Goal: Task Accomplishment & Management: Manage account settings

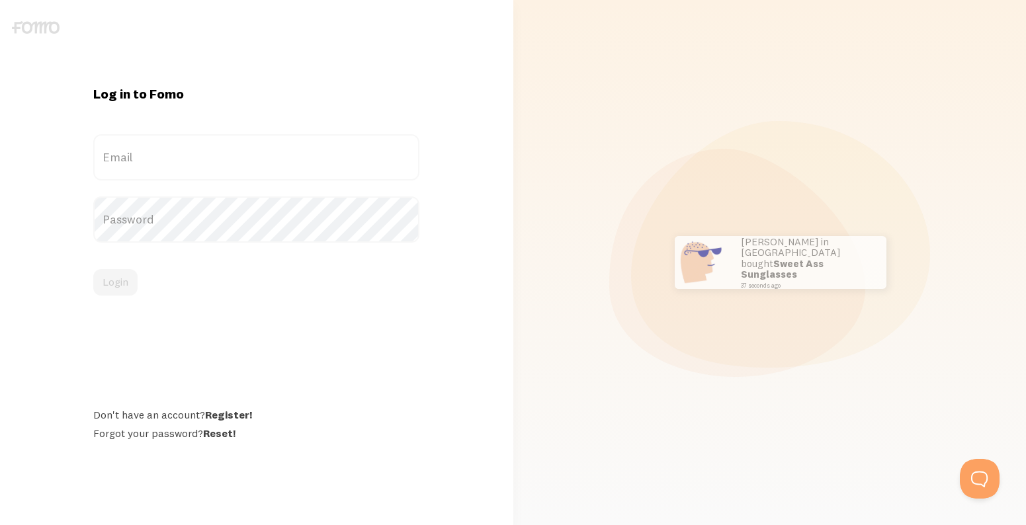
click at [197, 150] on label "Email" at bounding box center [256, 157] width 326 height 46
click at [197, 150] on input "Email" at bounding box center [256, 157] width 326 height 46
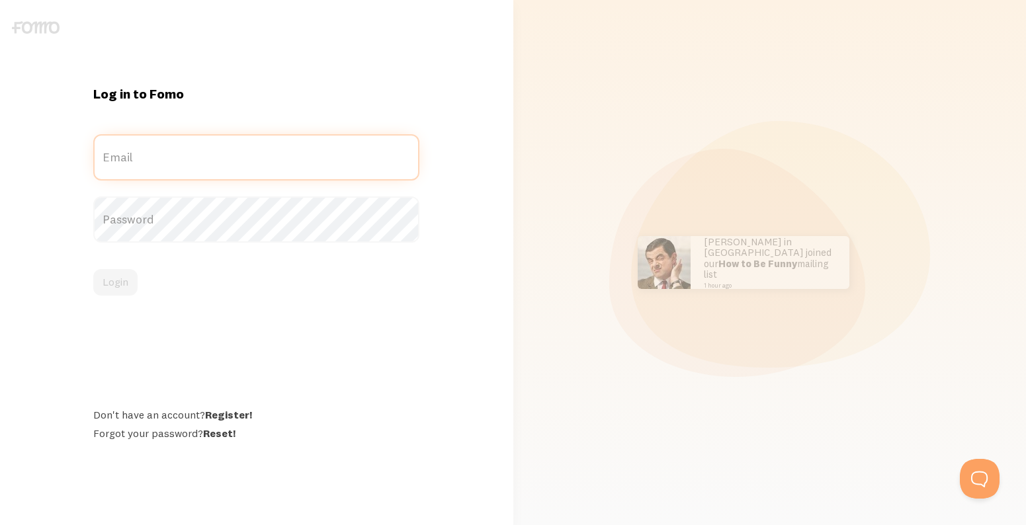
type input "[EMAIL_ADDRESS][DOMAIN_NAME]"
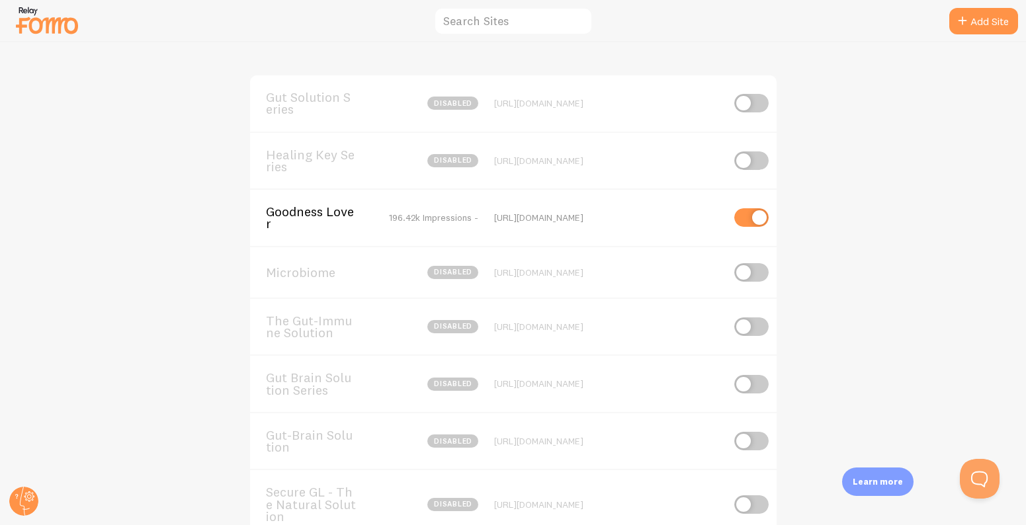
scroll to position [104, 0]
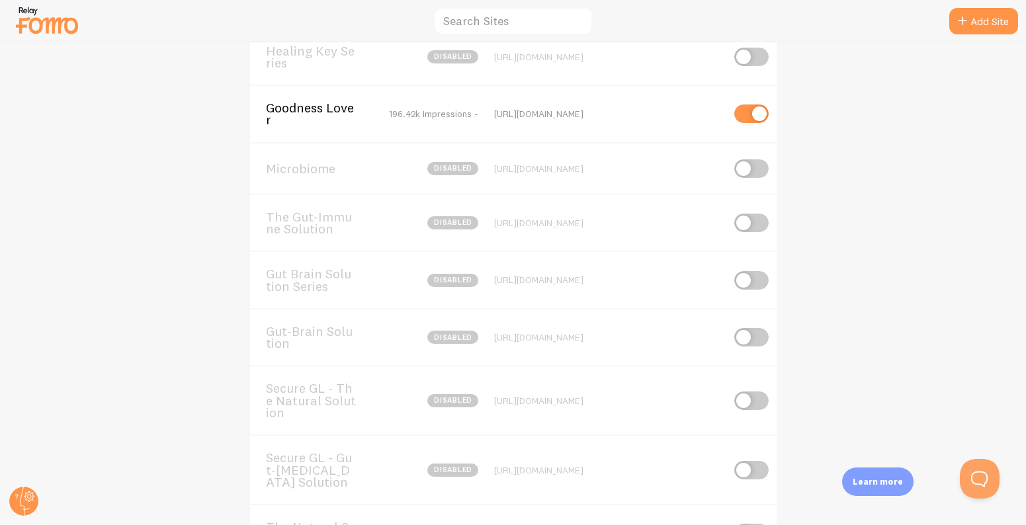
click at [313, 464] on span "Secure GL - Gut-Autoimmune Solution" at bounding box center [319, 470] width 106 height 36
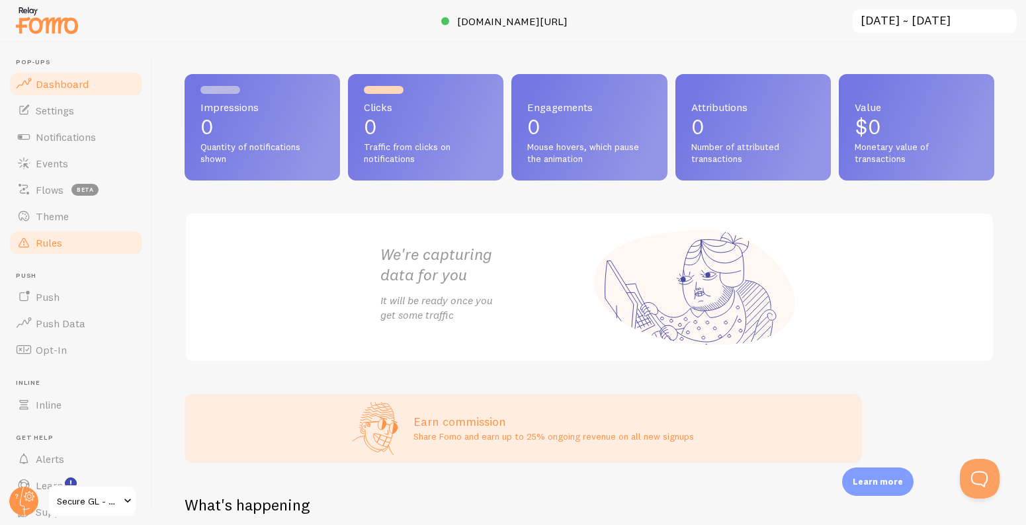
click at [61, 250] on link "Rules" at bounding box center [76, 242] width 136 height 26
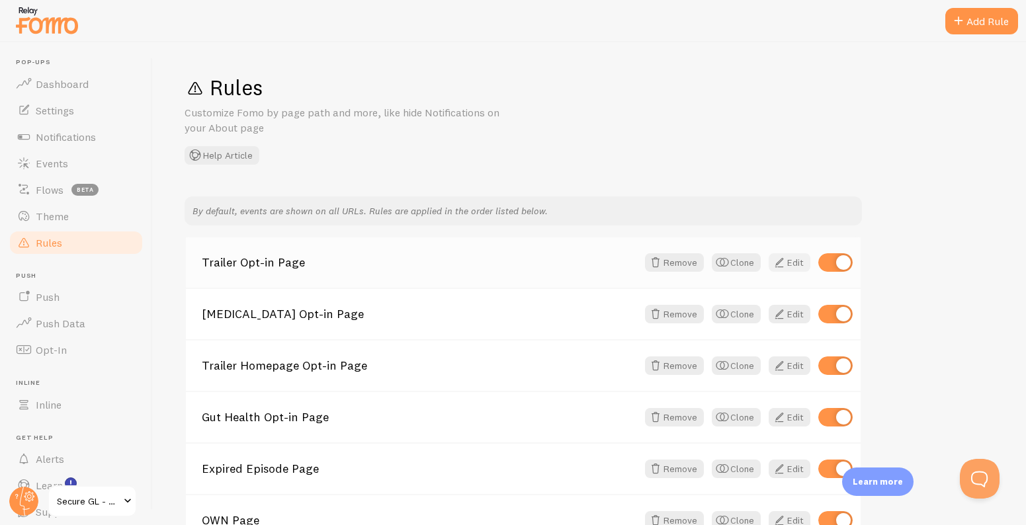
click at [786, 261] on span at bounding box center [779, 263] width 16 height 16
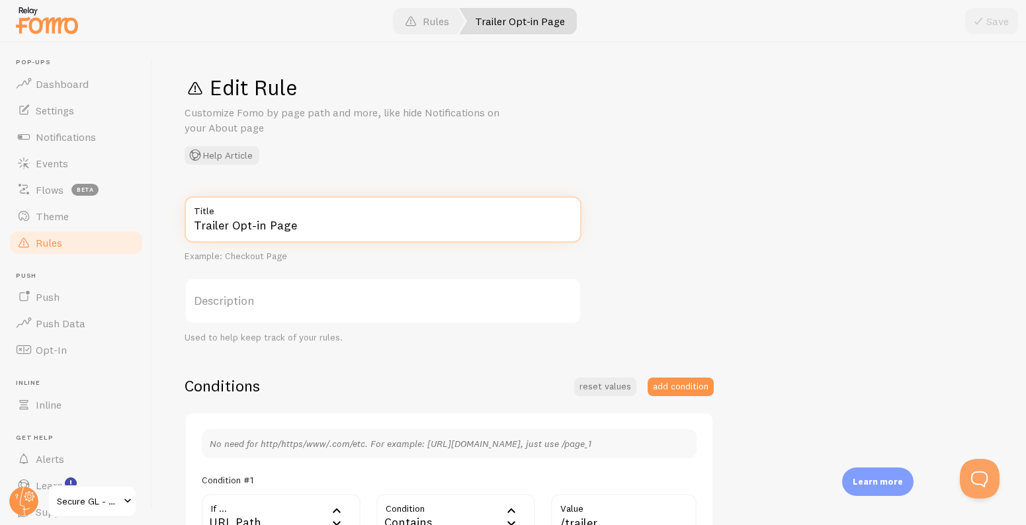
click at [449, 228] on input "Trailer Opt-in Page" at bounding box center [382, 219] width 397 height 46
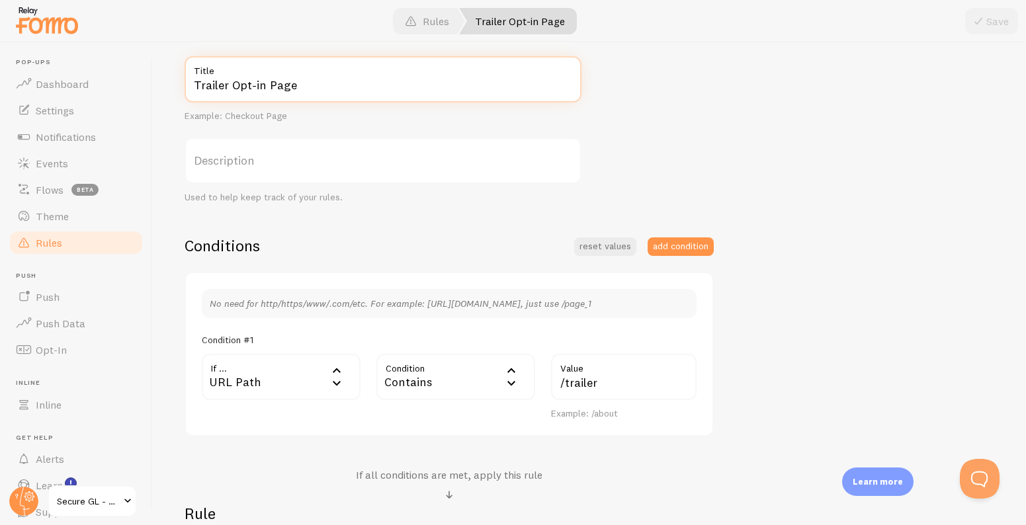
scroll to position [154, 0]
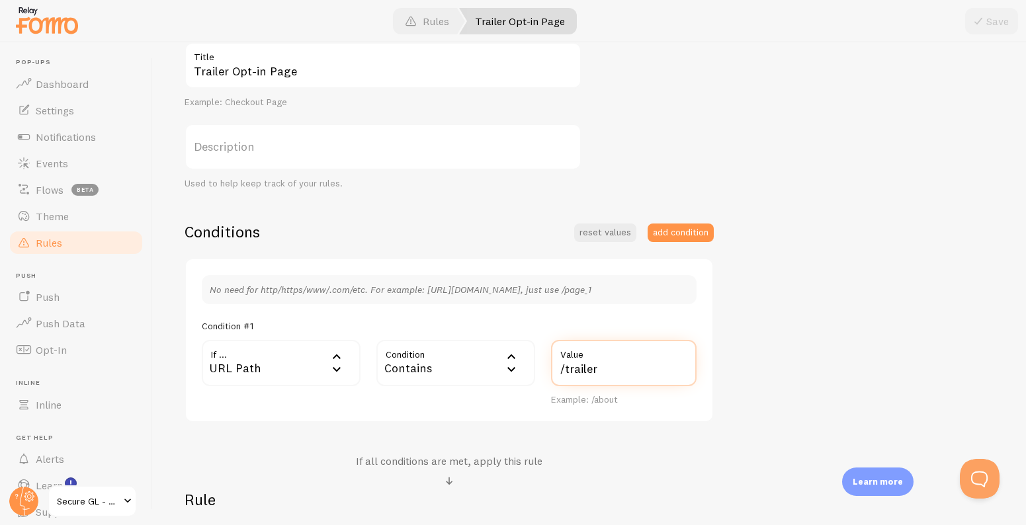
click at [621, 379] on input "/trailer" at bounding box center [623, 363] width 145 height 46
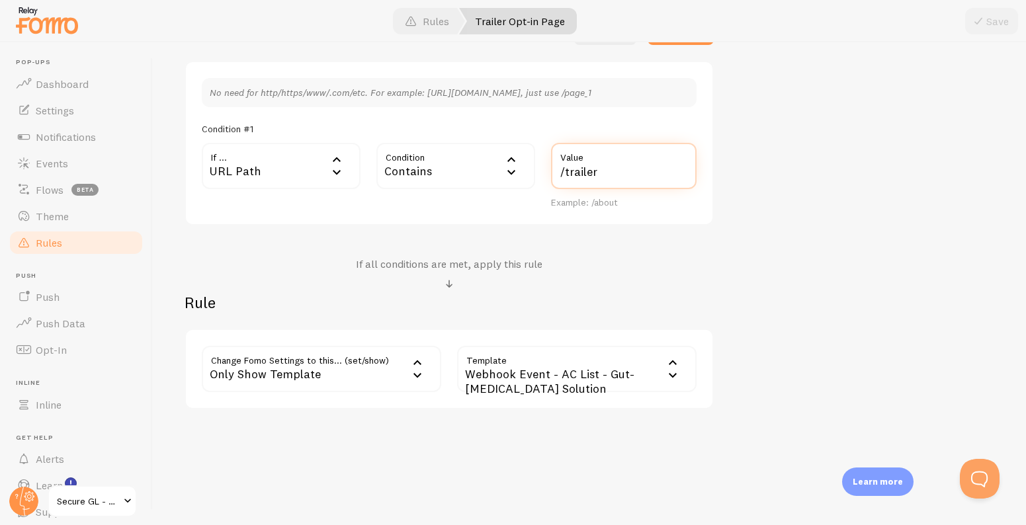
scroll to position [0, 0]
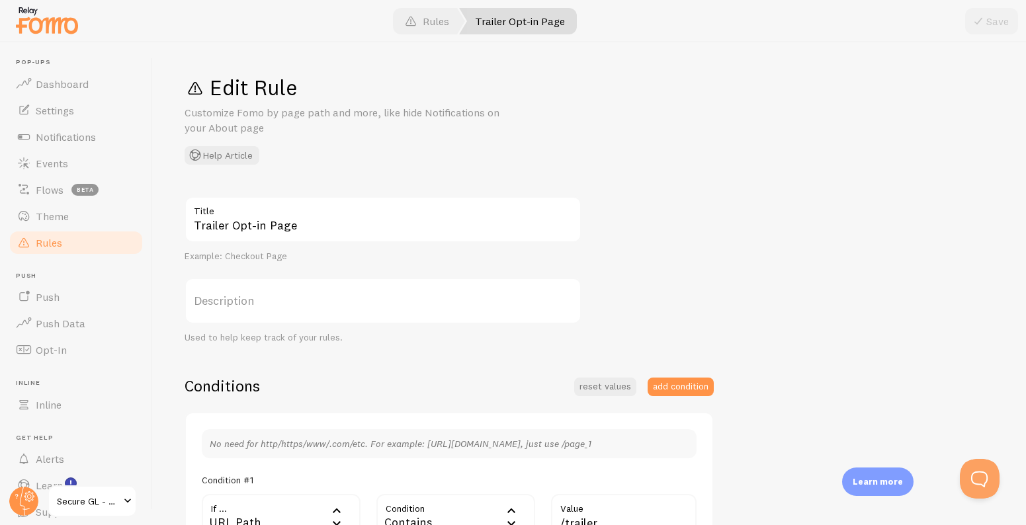
drag, startPoint x: 337, startPoint y: 203, endPoint x: 339, endPoint y: 213, distance: 10.1
click at [337, 203] on label "Title" at bounding box center [382, 207] width 397 height 22
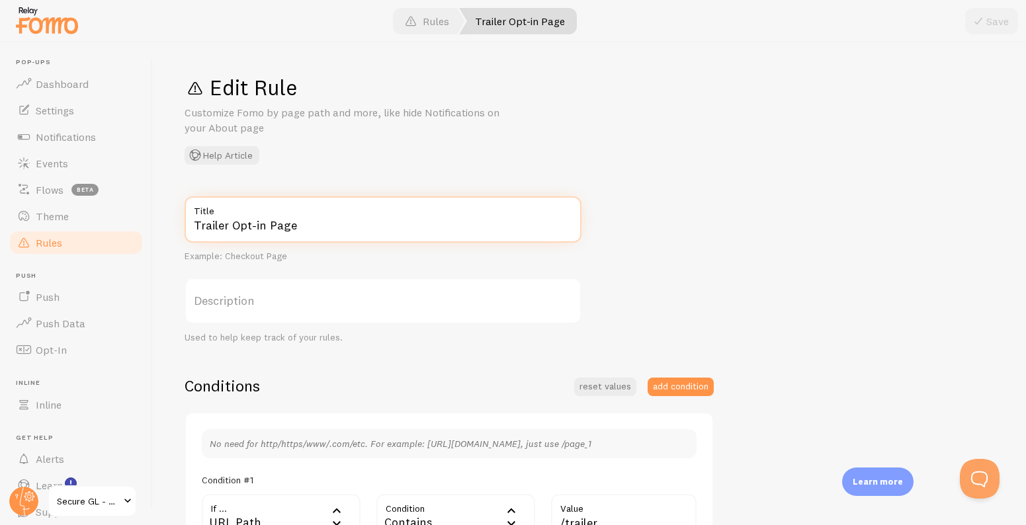
click at [337, 203] on input "Trailer Opt-in Page" at bounding box center [382, 219] width 397 height 46
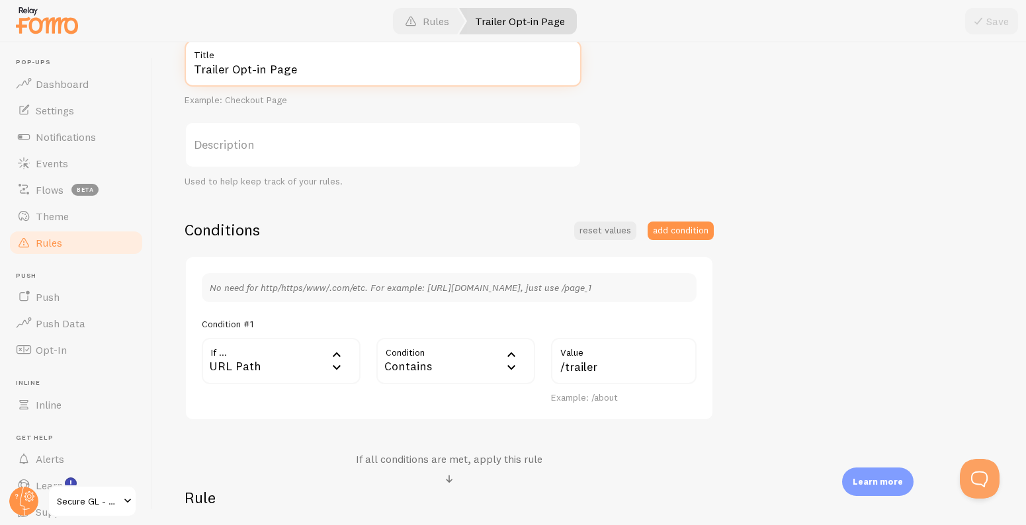
scroll to position [251, 0]
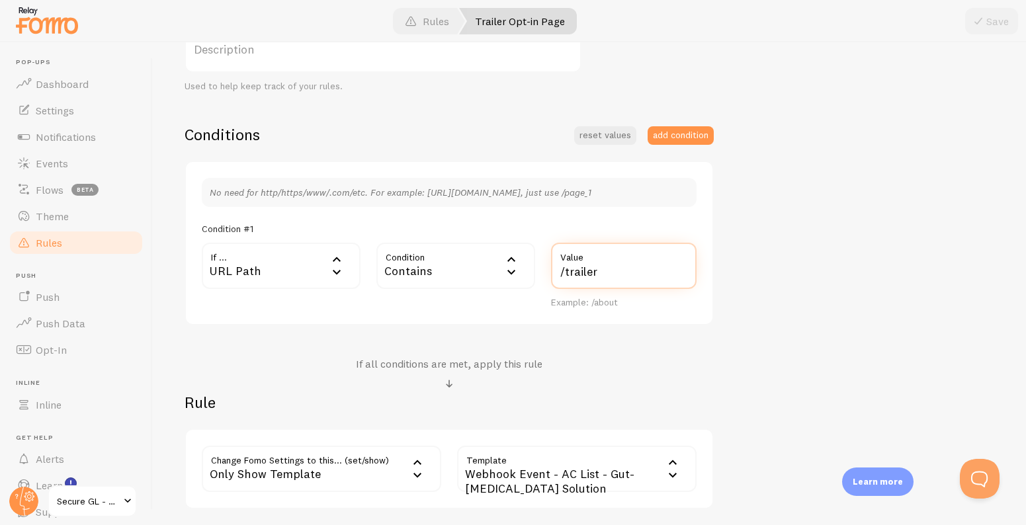
click at [598, 277] on input "/trailer" at bounding box center [623, 266] width 145 height 46
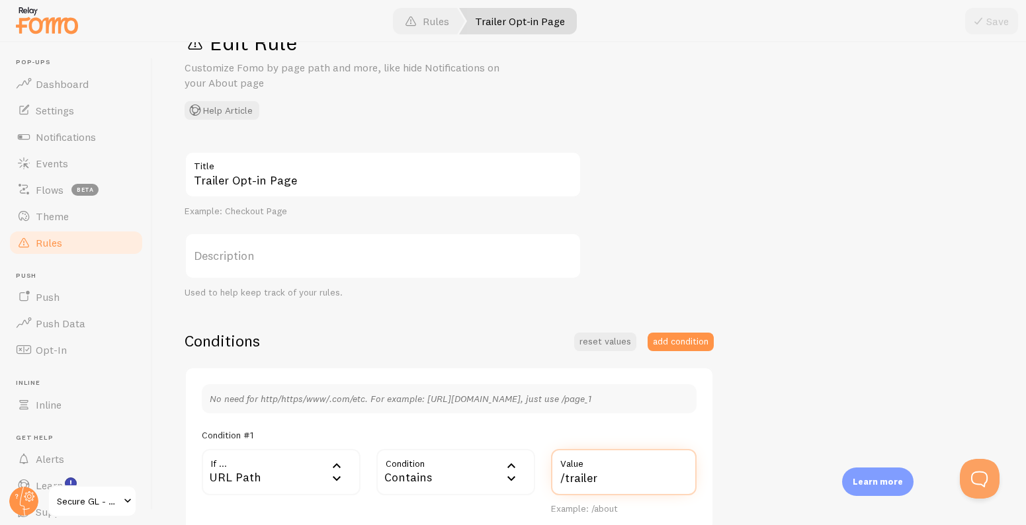
scroll to position [0, 0]
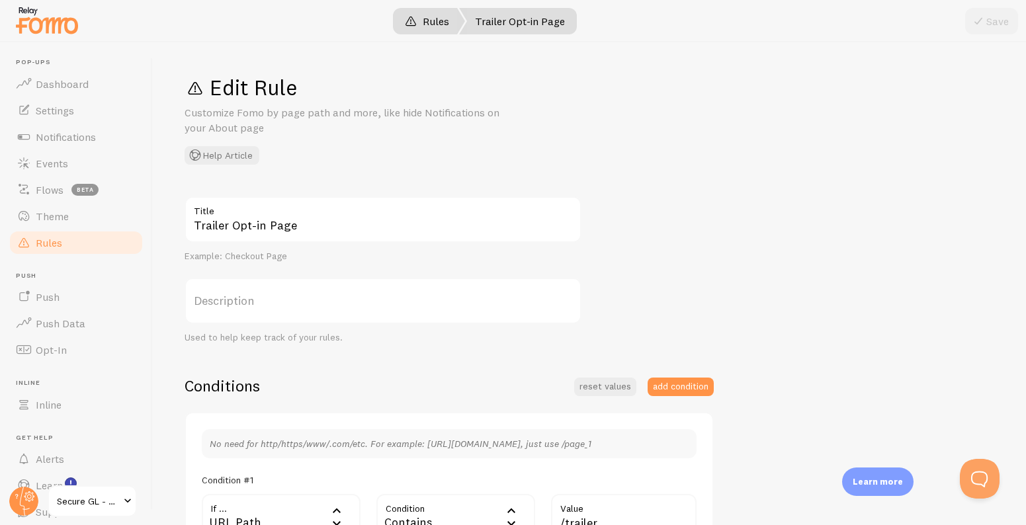
click at [428, 17] on link "Rules" at bounding box center [427, 21] width 76 height 26
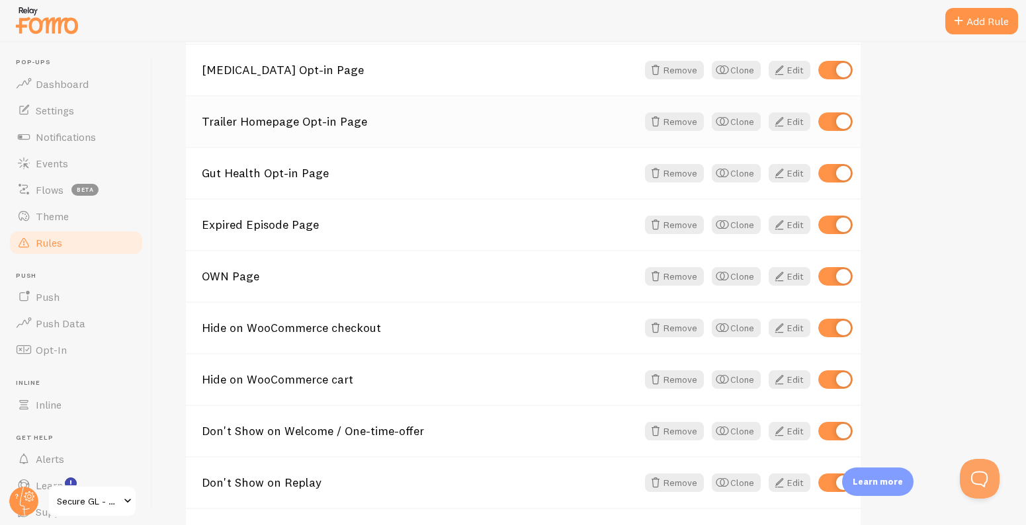
scroll to position [46, 0]
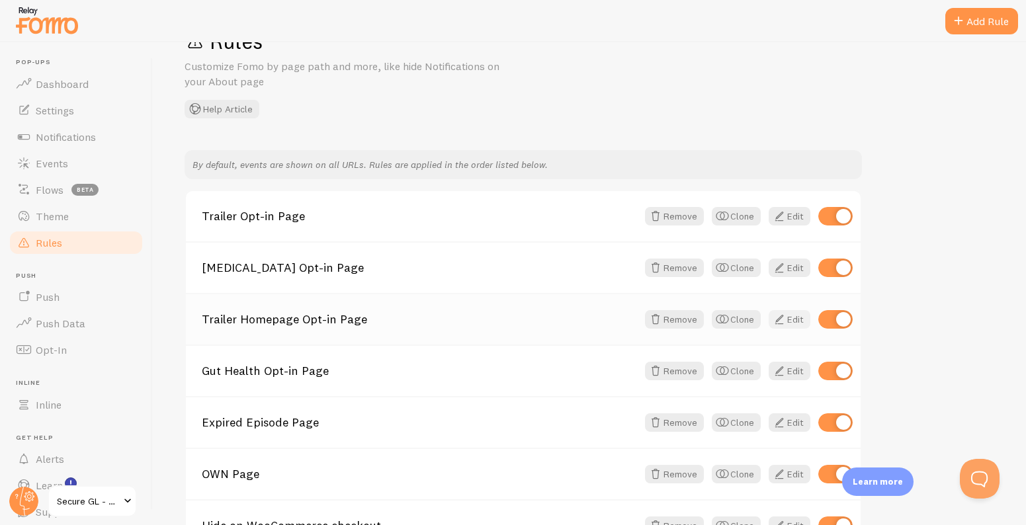
click at [790, 322] on link "Edit" at bounding box center [789, 319] width 42 height 19
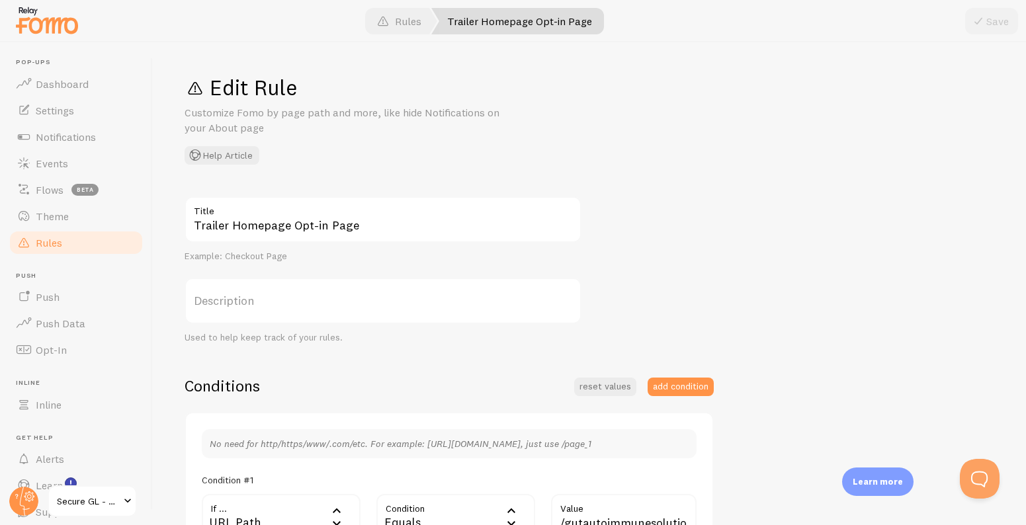
click at [382, 215] on label "Title" at bounding box center [382, 207] width 397 height 22
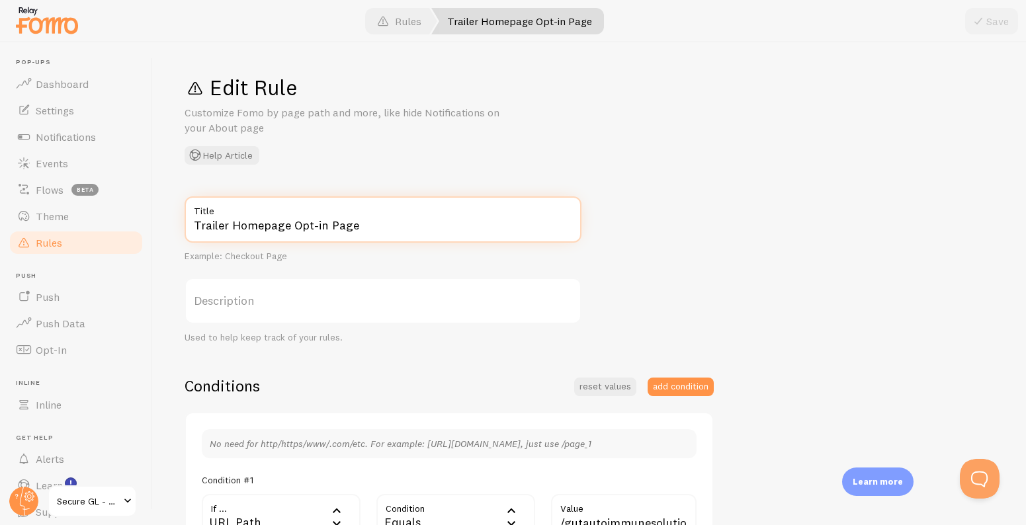
click at [382, 215] on input "Trailer Homepage Opt-in Page" at bounding box center [382, 219] width 397 height 46
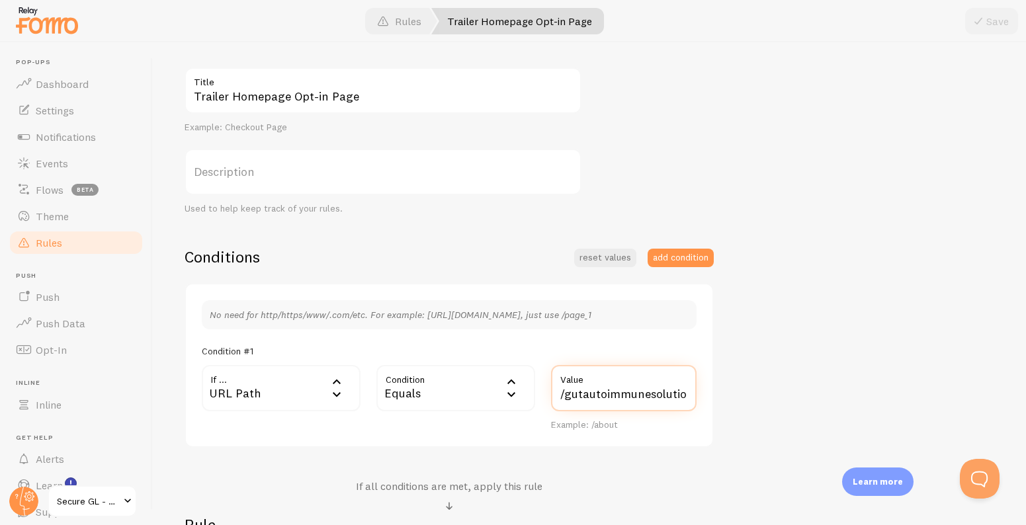
click at [633, 391] on input "/gutautoimmunesolution/" at bounding box center [623, 388] width 145 height 46
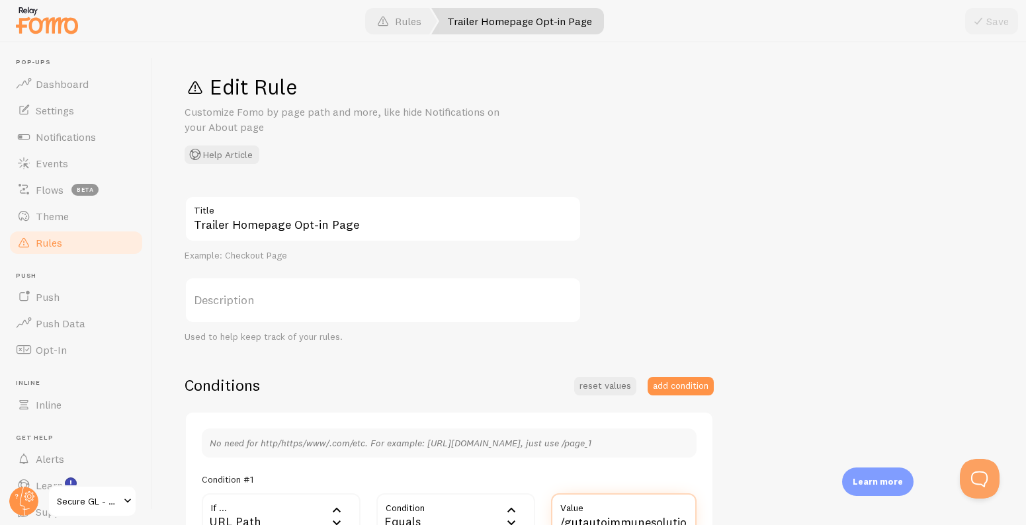
scroll to position [0, 0]
click at [73, 246] on link "Rules" at bounding box center [76, 242] width 136 height 26
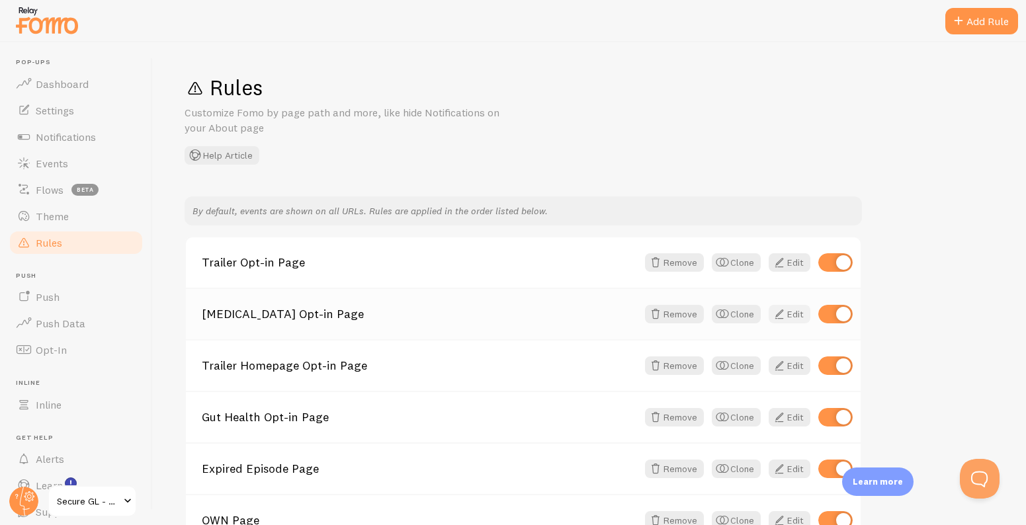
click at [793, 314] on link "Edit" at bounding box center [789, 314] width 42 height 19
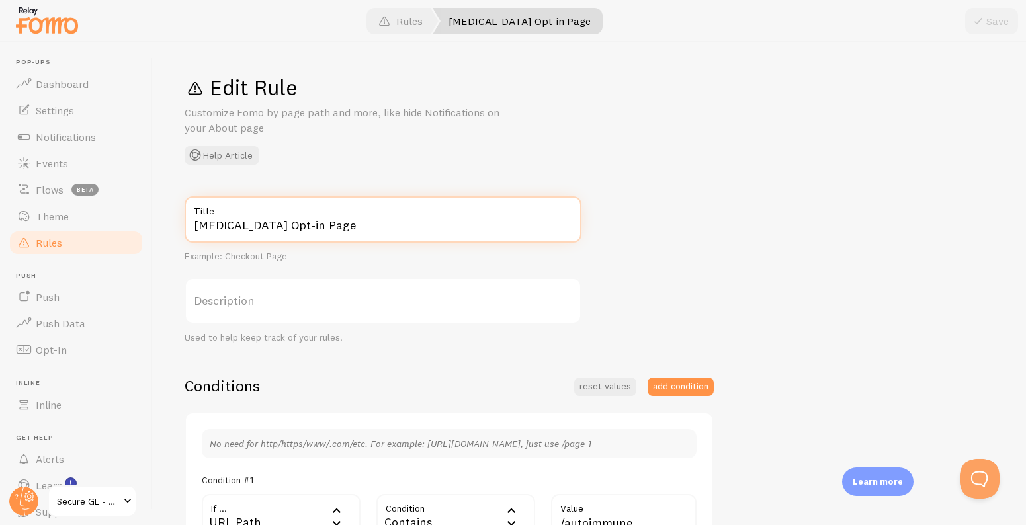
click at [358, 229] on input "Autoimmune Opt-in Page" at bounding box center [382, 219] width 397 height 46
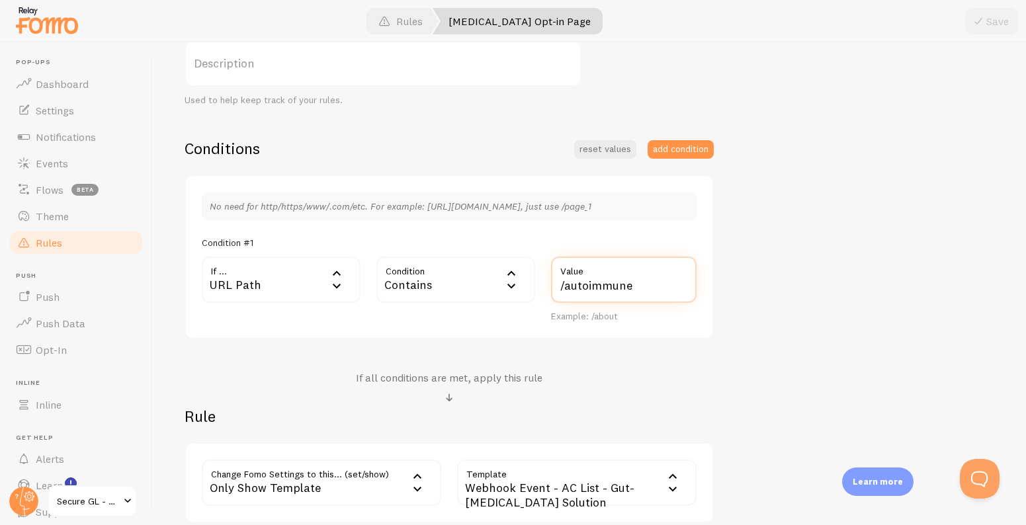
click at [629, 286] on input "/autoimmune" at bounding box center [623, 280] width 145 height 46
click at [656, 290] on input "/autoimmune" at bounding box center [623, 280] width 145 height 46
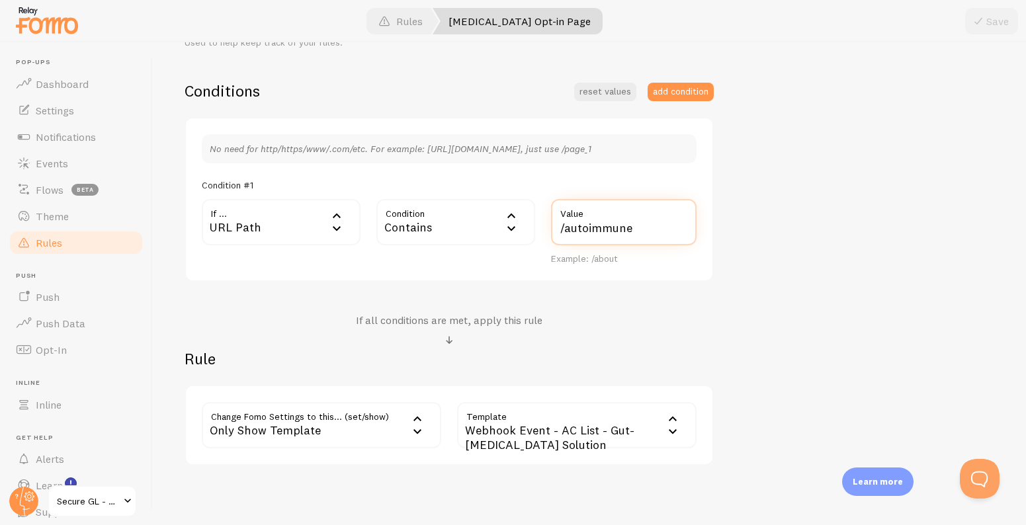
scroll to position [351, 0]
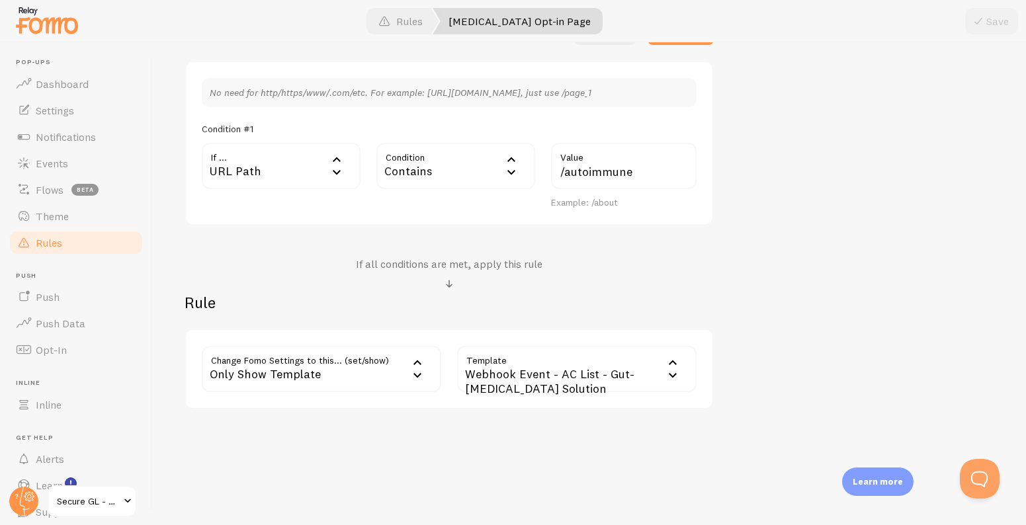
click at [76, 235] on link "Rules" at bounding box center [76, 242] width 136 height 26
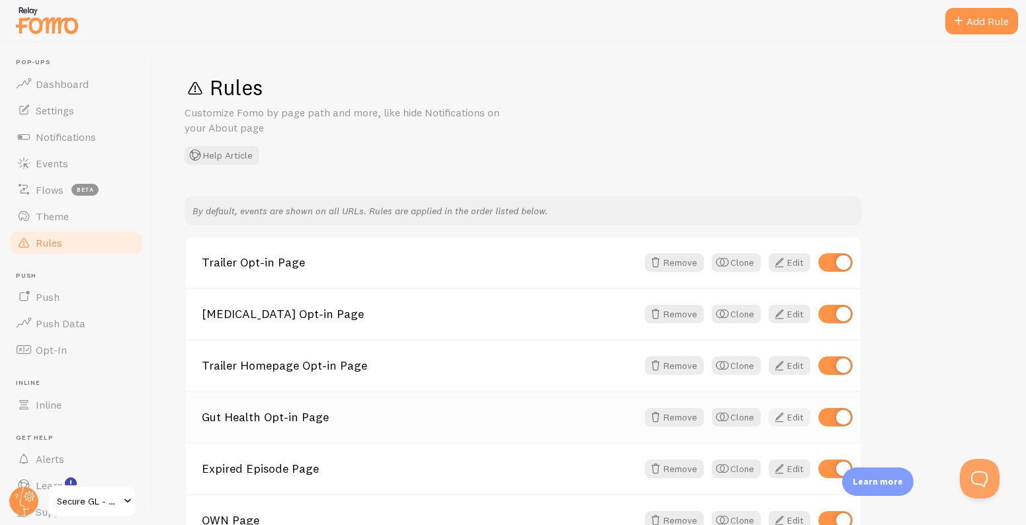
click at [793, 415] on link "Edit" at bounding box center [789, 417] width 42 height 19
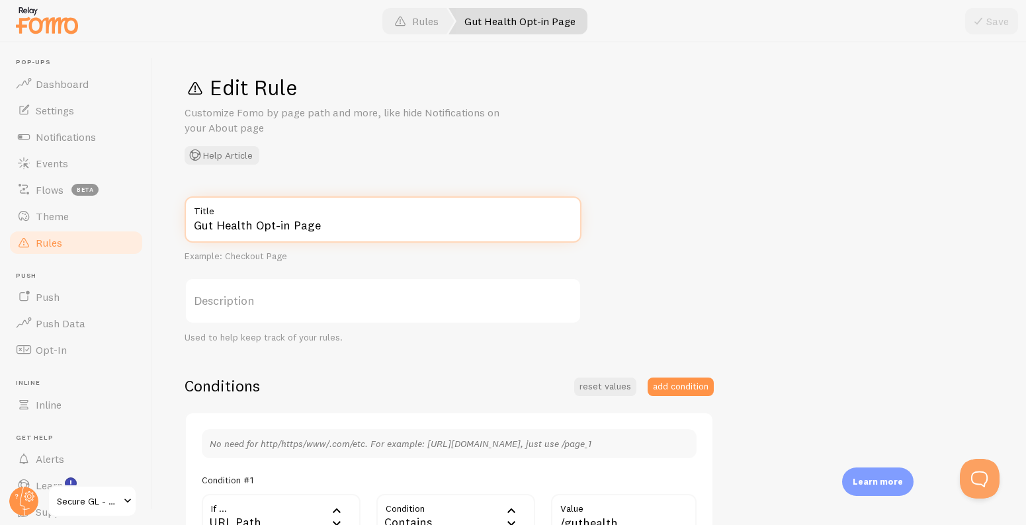
click at [378, 221] on input "Gut Health Opt-in Page" at bounding box center [382, 219] width 397 height 46
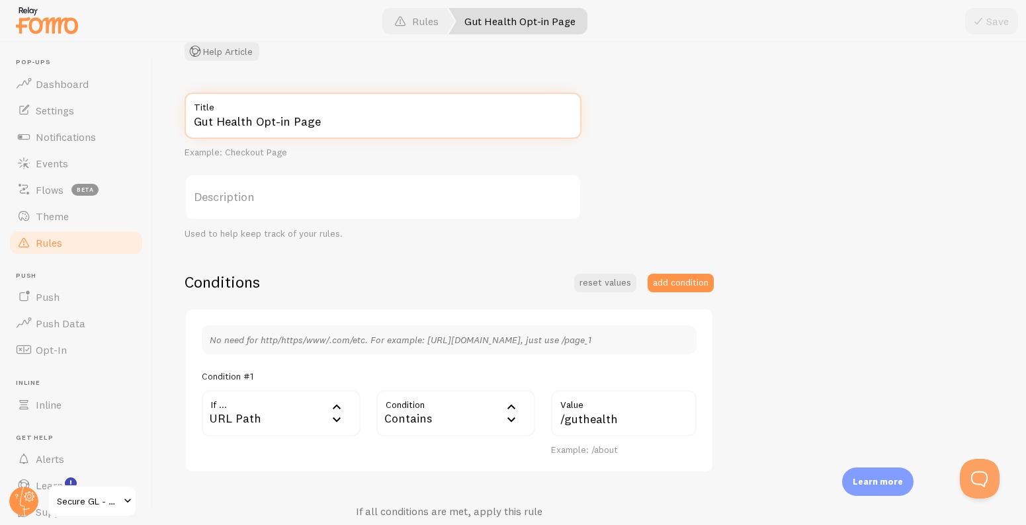
scroll to position [233, 0]
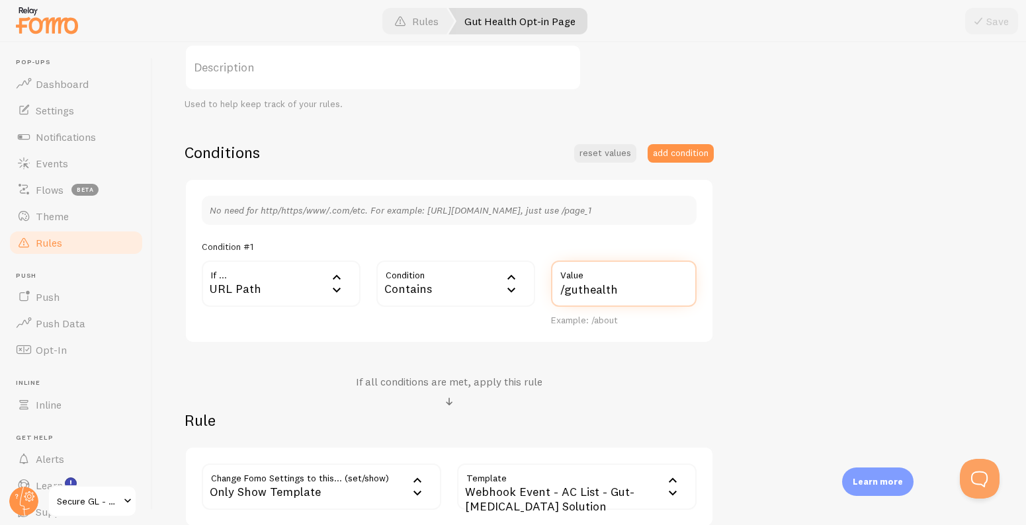
click at [608, 292] on input "/guthealth" at bounding box center [623, 284] width 145 height 46
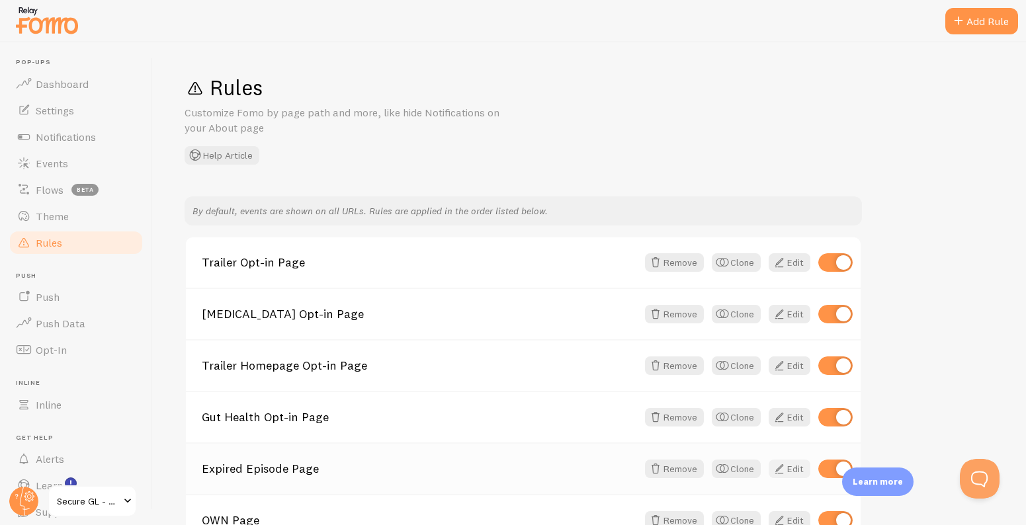
click at [788, 472] on link "Edit" at bounding box center [789, 469] width 42 height 19
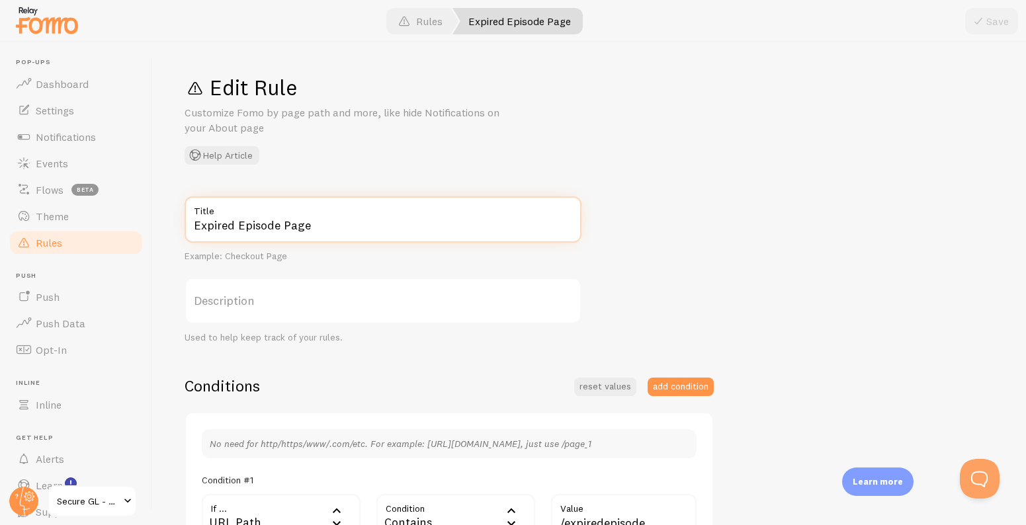
click at [403, 223] on input "Expired Episode Page" at bounding box center [382, 219] width 397 height 46
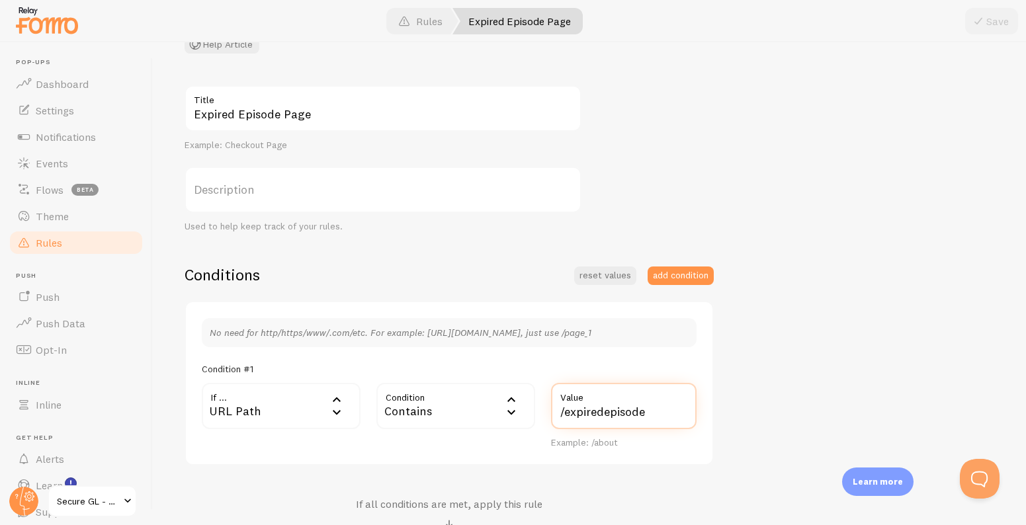
click at [592, 418] on input "/expiredepisode" at bounding box center [623, 406] width 145 height 46
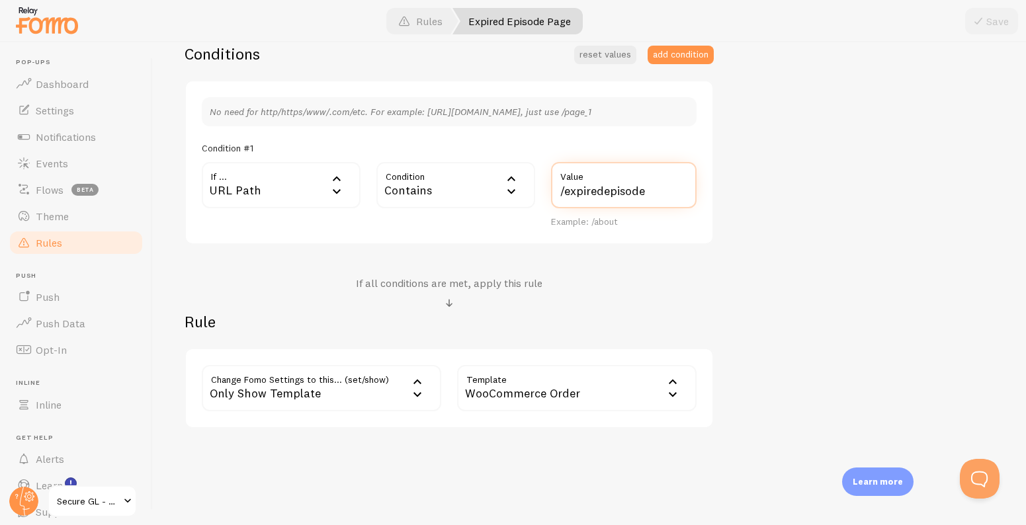
scroll to position [335, 0]
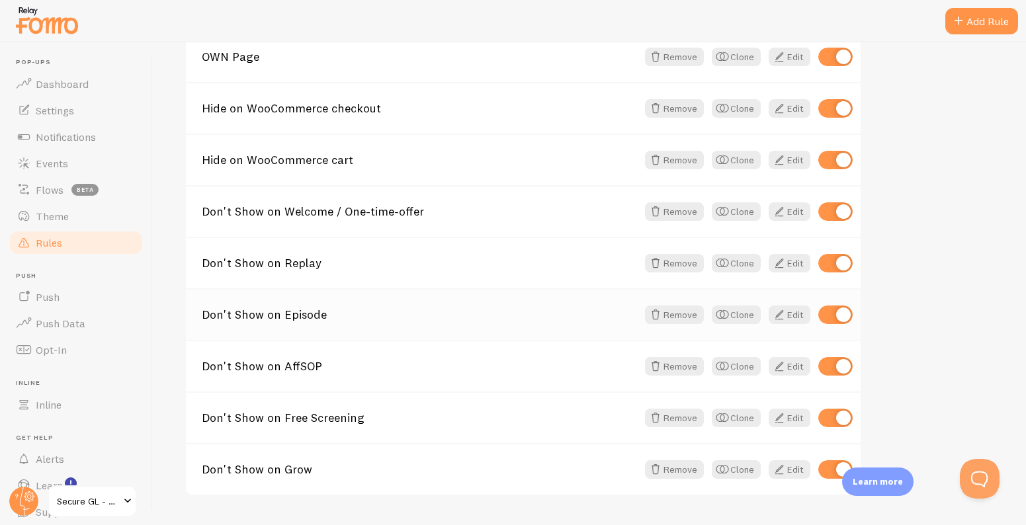
scroll to position [393, 0]
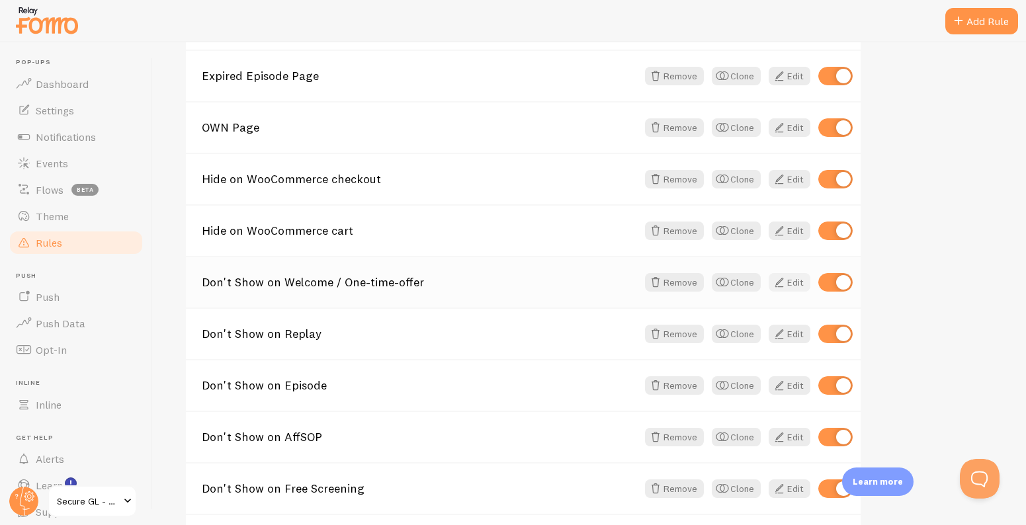
click at [797, 287] on link "Edit" at bounding box center [789, 282] width 42 height 19
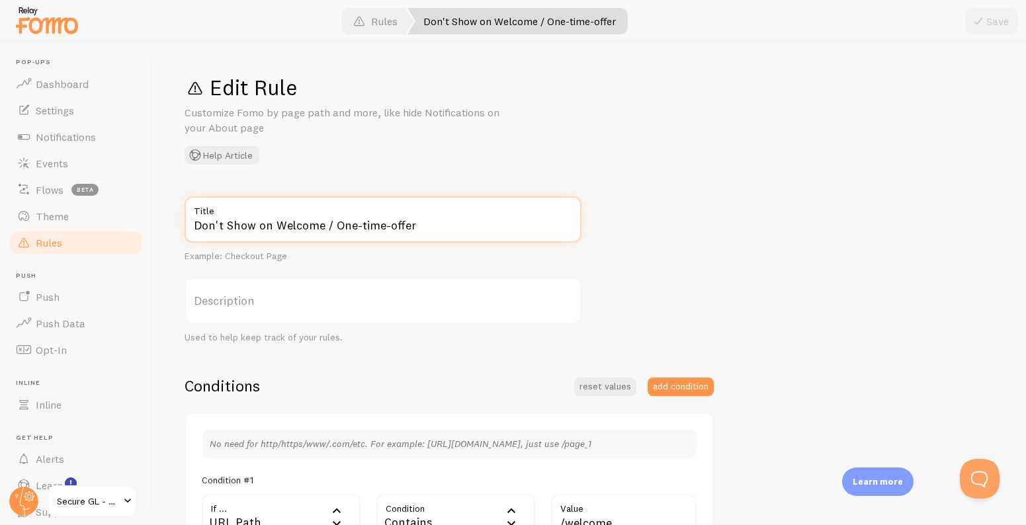
click at [360, 225] on input "Don't Show on Welcome / One-time-offer" at bounding box center [382, 219] width 397 height 46
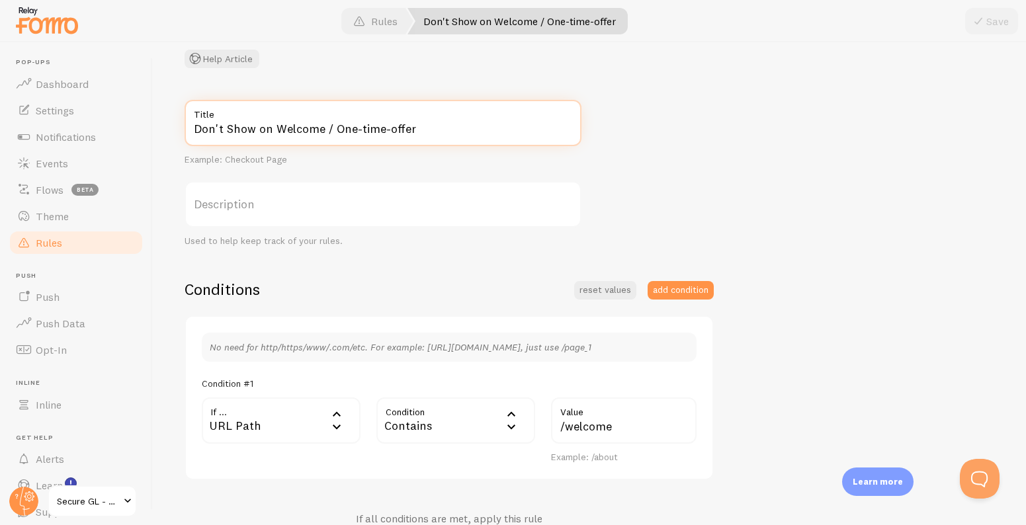
scroll to position [276, 0]
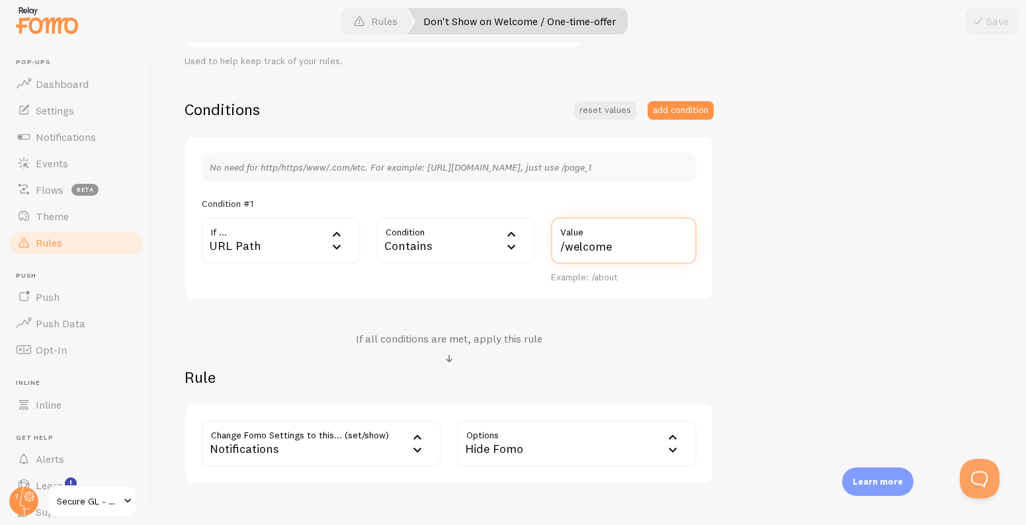
click at [624, 255] on input "/welcome" at bounding box center [623, 241] width 145 height 46
click at [83, 90] on span "Dashboard" at bounding box center [62, 83] width 53 height 13
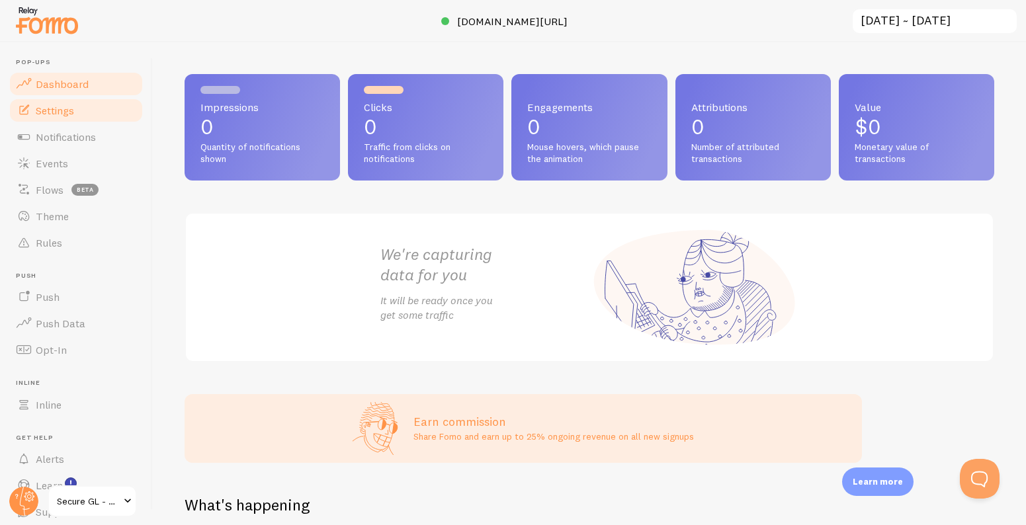
click at [79, 109] on link "Settings" at bounding box center [76, 110] width 136 height 26
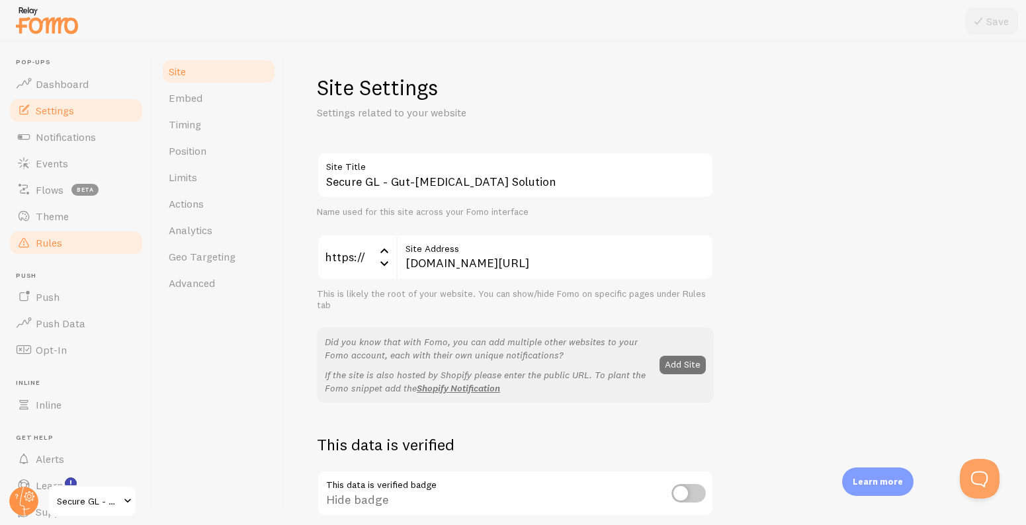
drag, startPoint x: 65, startPoint y: 241, endPoint x: 95, endPoint y: 249, distance: 30.8
click at [65, 241] on link "Rules" at bounding box center [76, 242] width 136 height 26
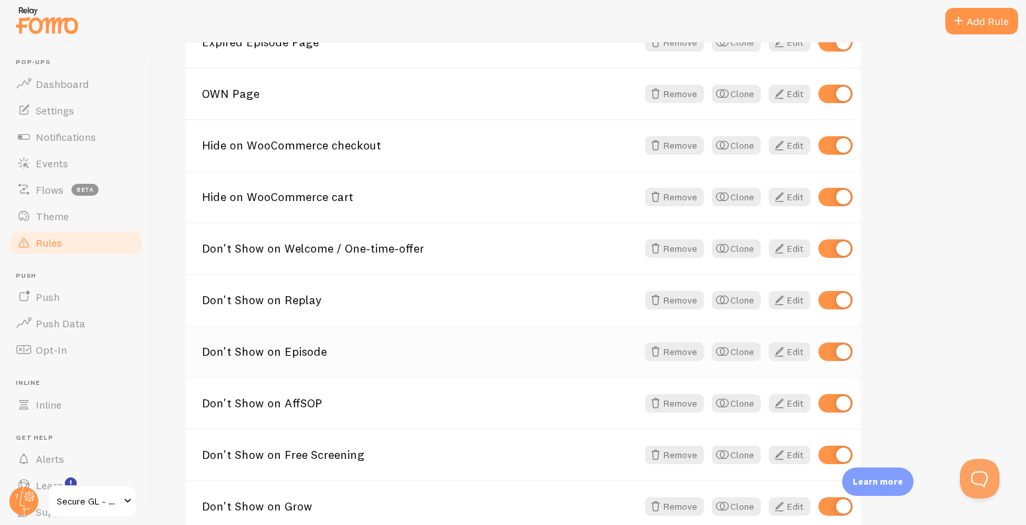
scroll to position [498, 0]
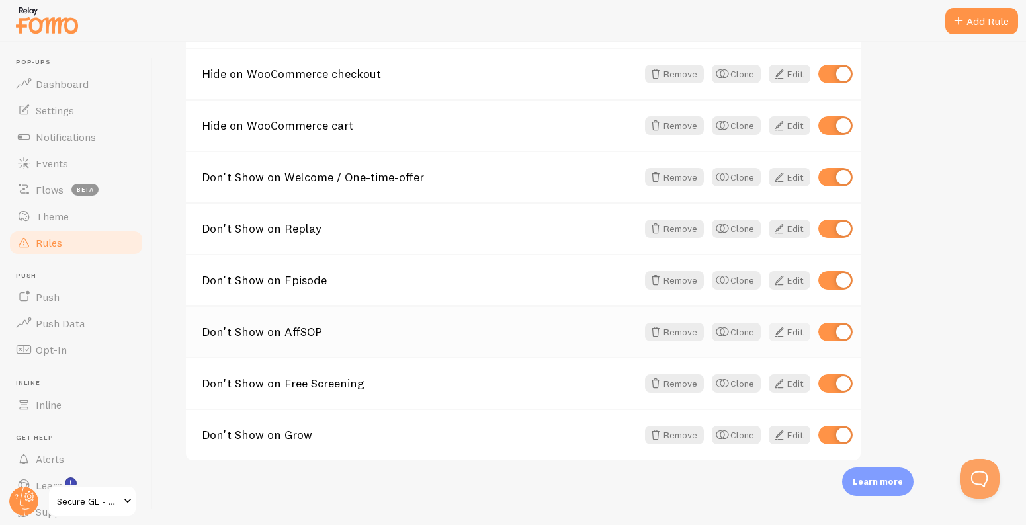
click at [784, 337] on span at bounding box center [779, 332] width 16 height 16
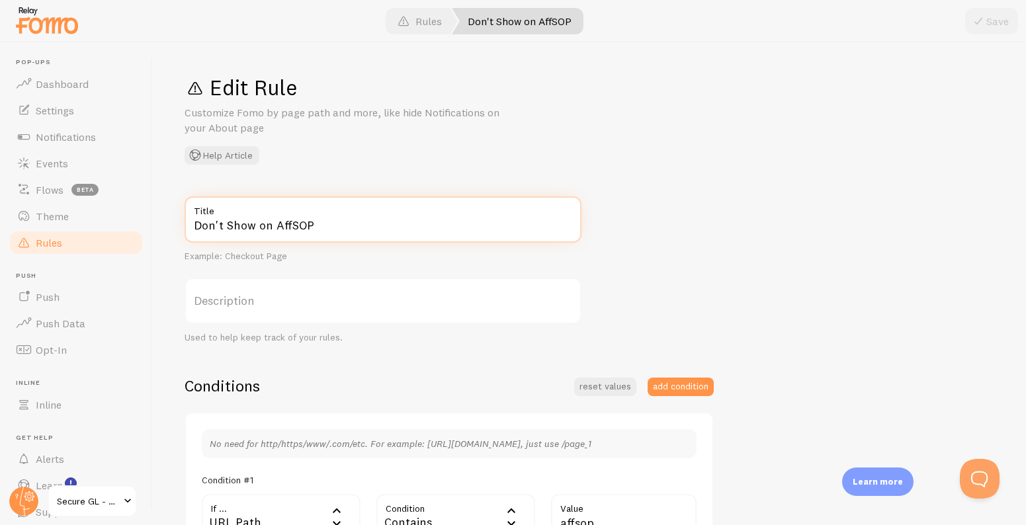
click at [303, 238] on input "Don't Show on AffSOP" at bounding box center [382, 219] width 397 height 46
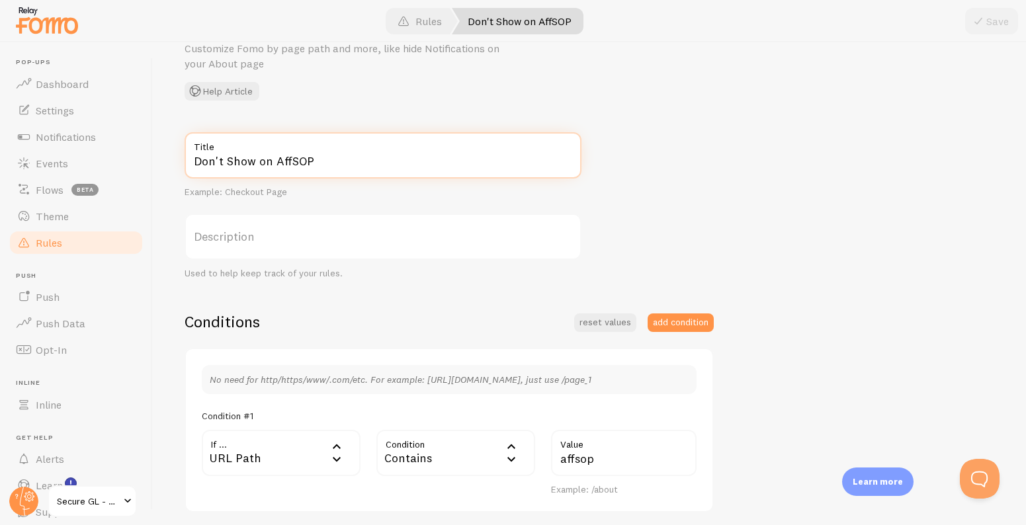
scroll to position [122, 0]
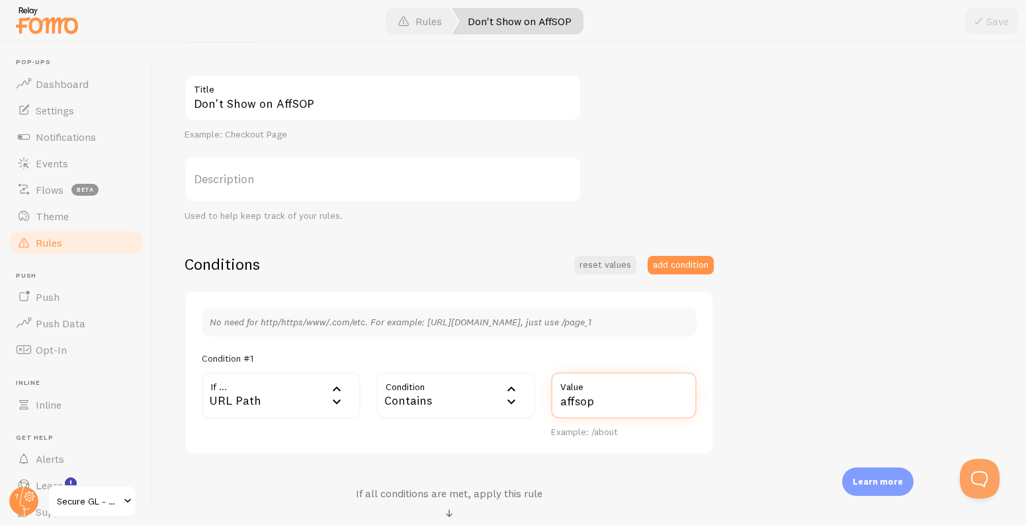
click at [583, 402] on input "affsop" at bounding box center [623, 395] width 145 height 46
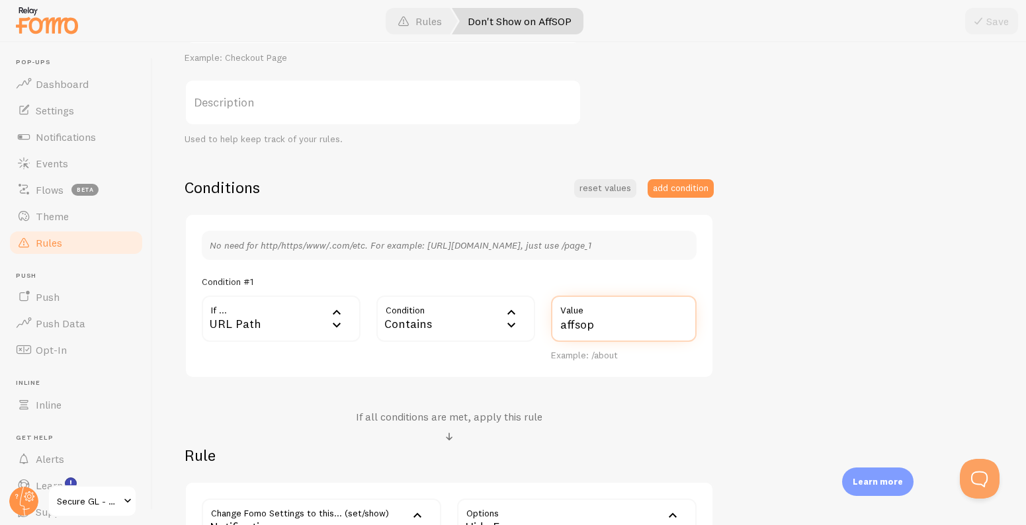
scroll to position [351, 0]
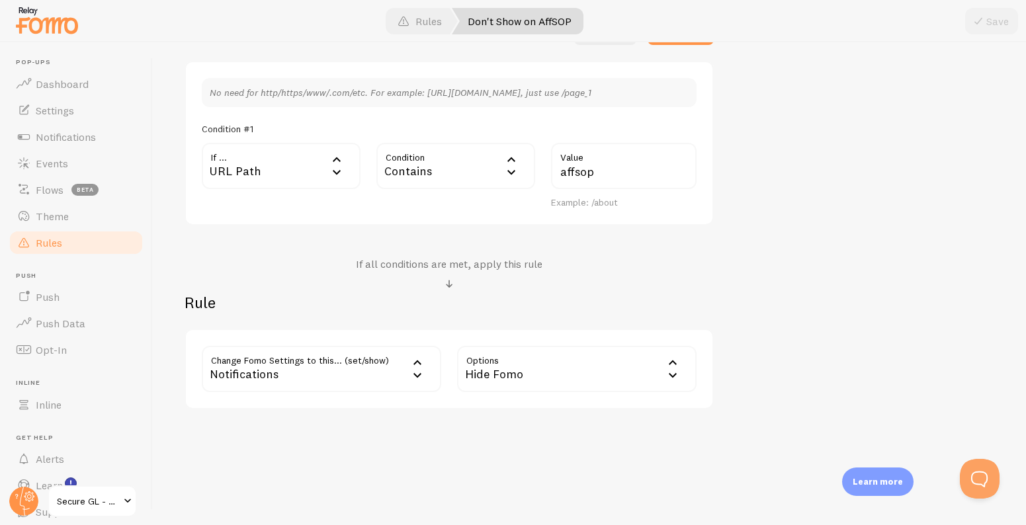
click at [77, 239] on link "Rules" at bounding box center [76, 242] width 136 height 26
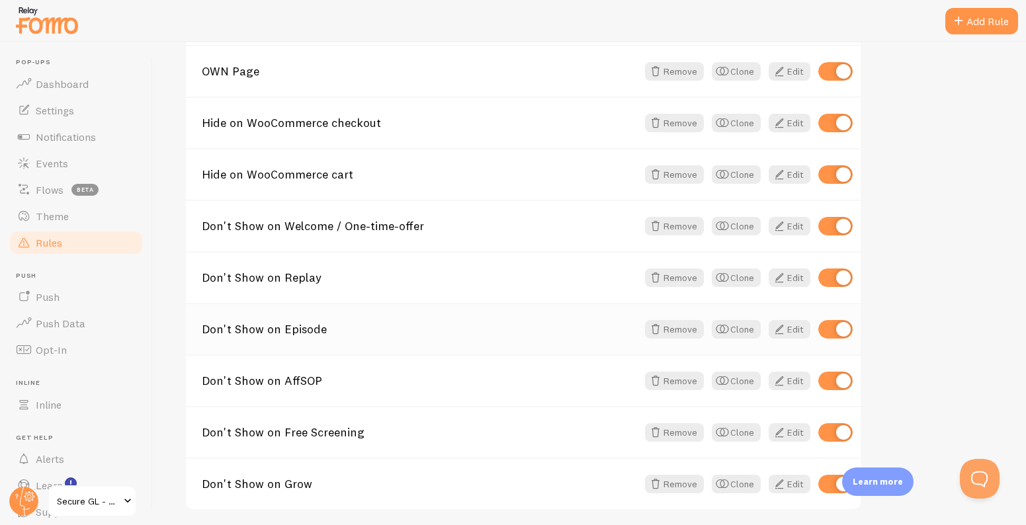
scroll to position [357, 0]
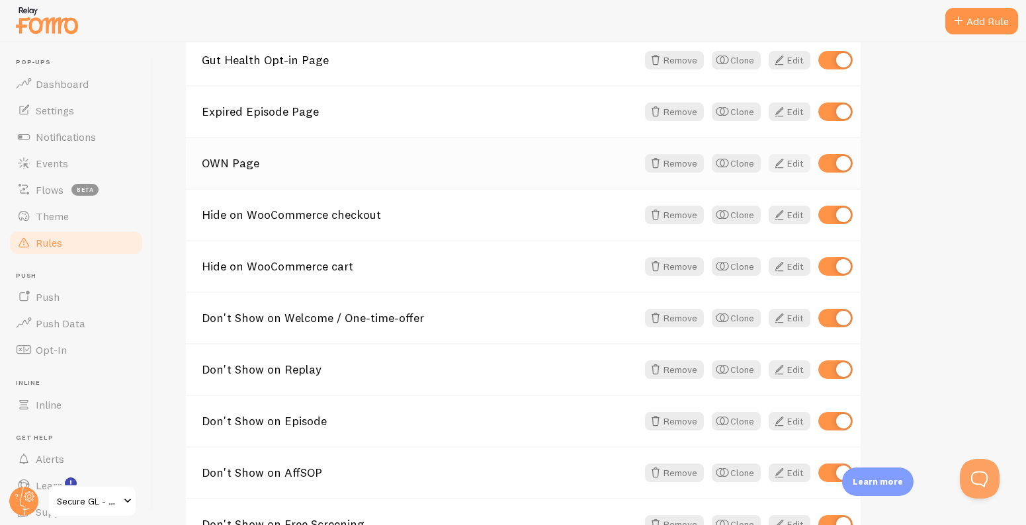
click at [782, 167] on span at bounding box center [779, 163] width 16 height 16
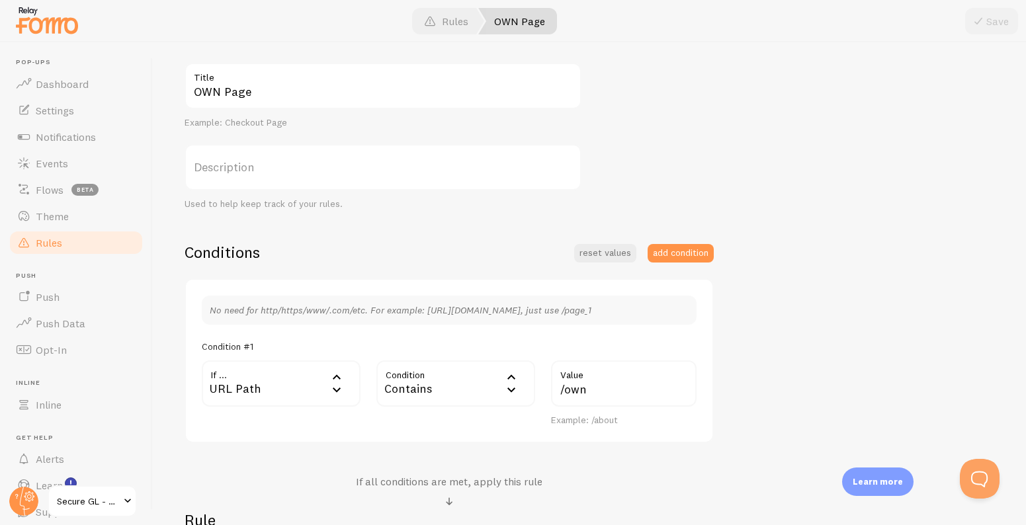
scroll to position [247, 0]
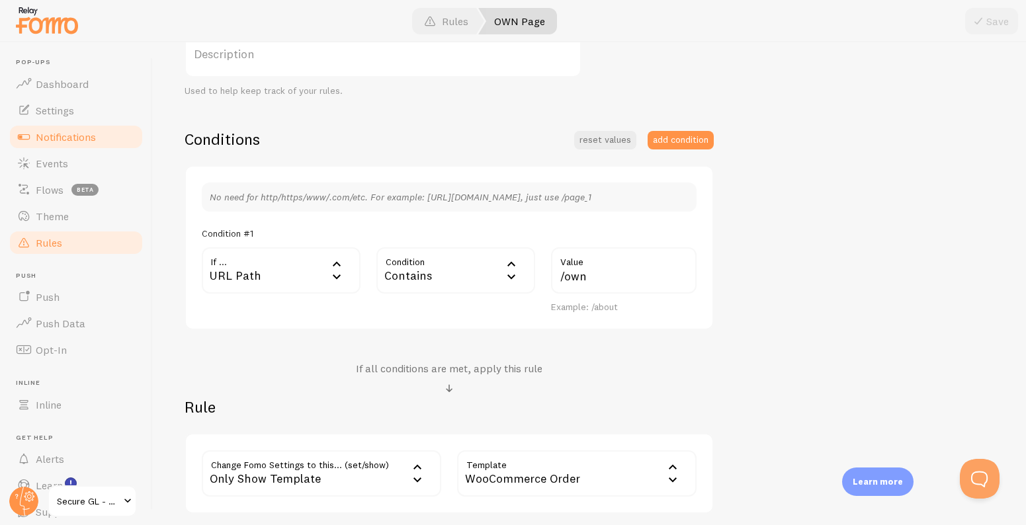
click at [82, 144] on link "Notifications" at bounding box center [76, 137] width 136 height 26
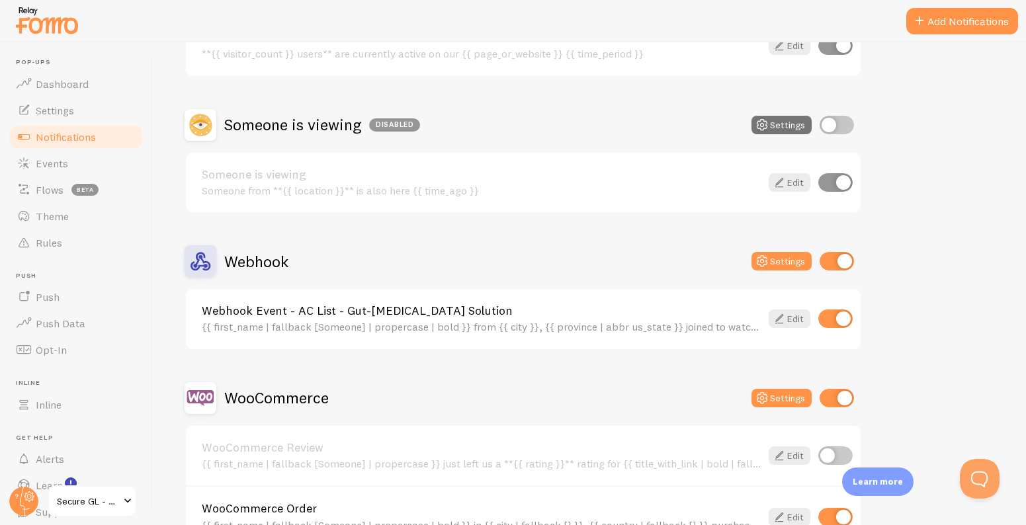
scroll to position [296, 0]
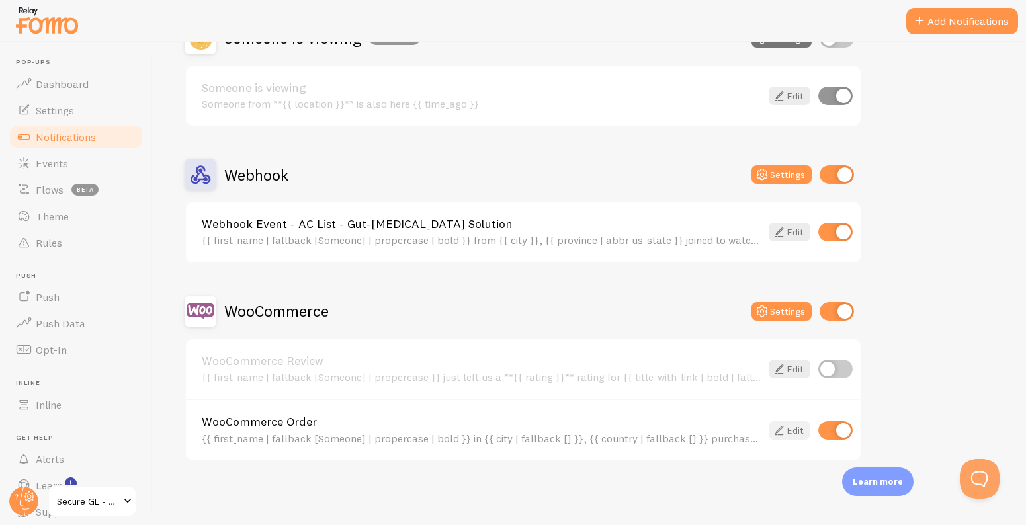
click at [793, 432] on link "Edit" at bounding box center [789, 430] width 42 height 19
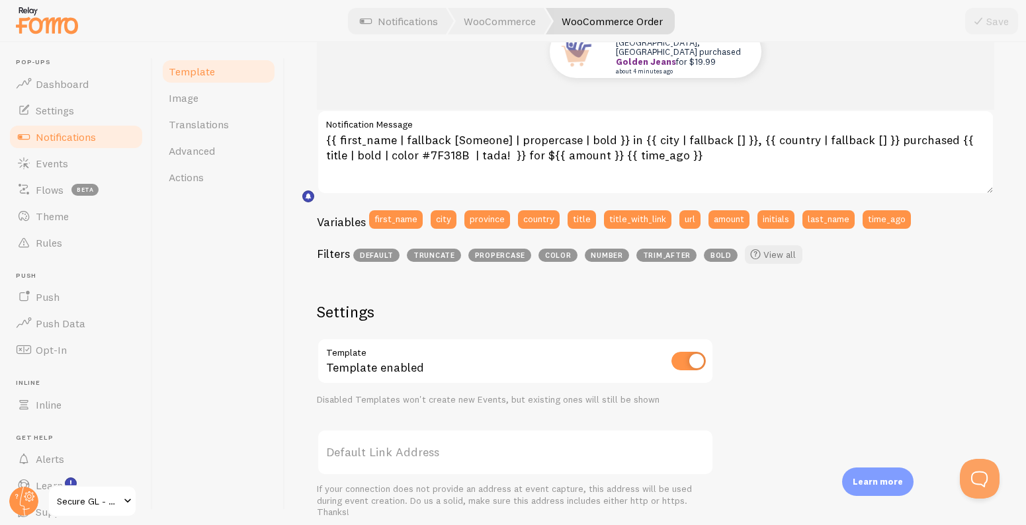
scroll to position [142, 0]
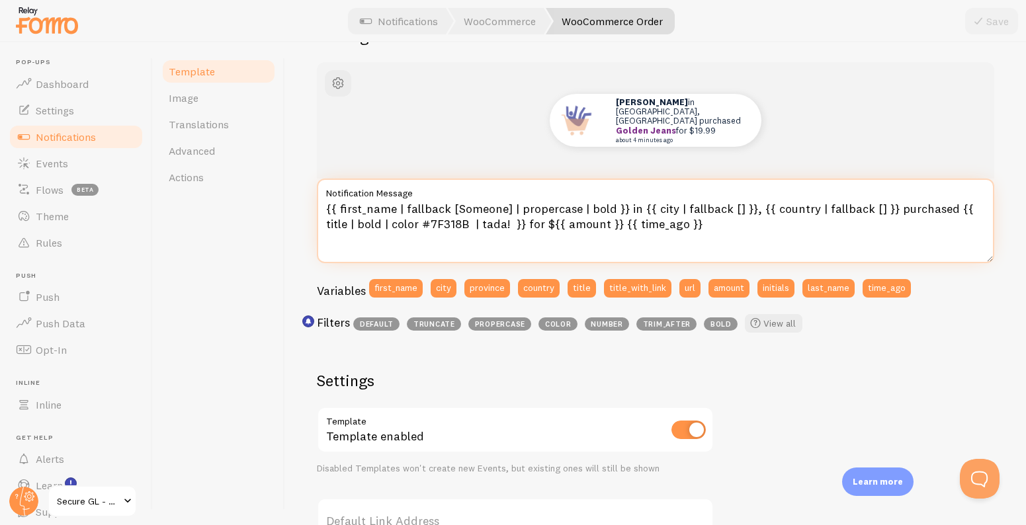
click at [739, 216] on textarea "{{ first_name | fallback [Someone] | propercase | bold }} in {{ city | fallback…" at bounding box center [655, 221] width 677 height 85
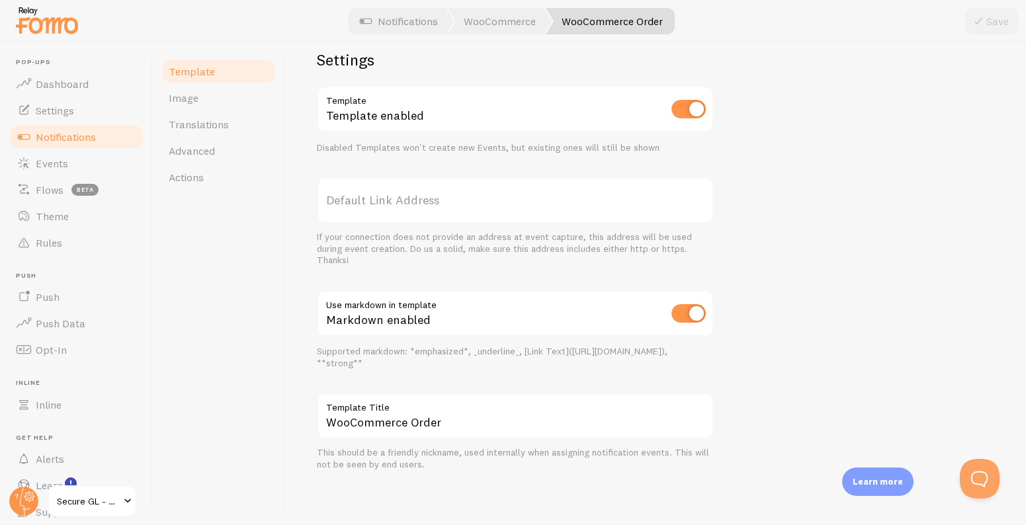
scroll to position [463, 0]
click at [218, 181] on link "Actions" at bounding box center [219, 177] width 116 height 26
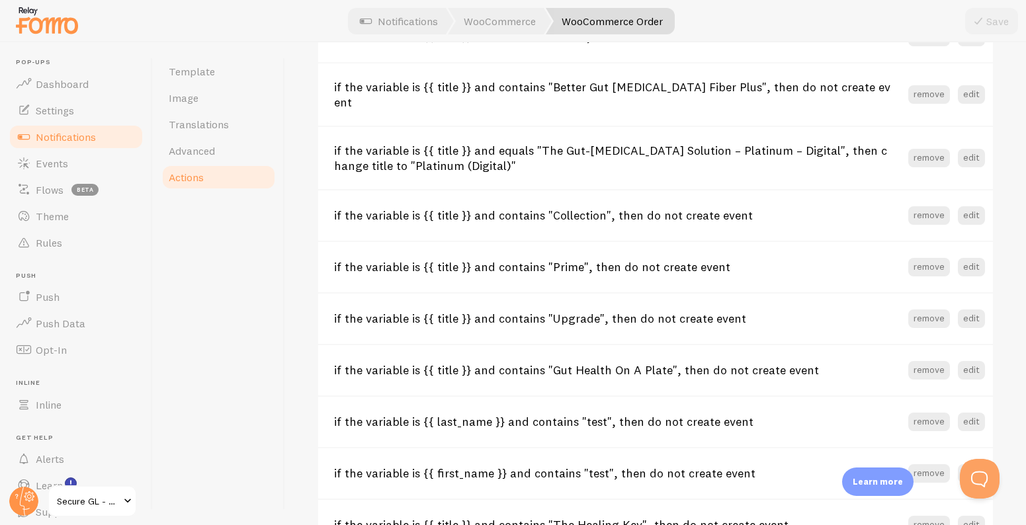
scroll to position [1293, 0]
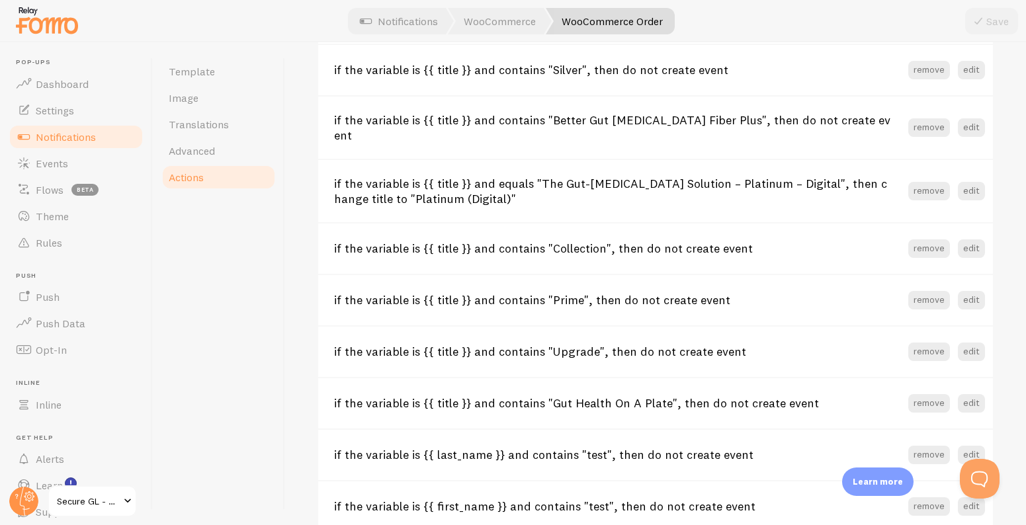
drag, startPoint x: 472, startPoint y: 187, endPoint x: 380, endPoint y: 182, distance: 92.7
click at [380, 182] on h3 "if the variable is {{ title }} and equals "The Gut-Autoimmune Solution – Platin…" at bounding box center [621, 191] width 574 height 30
copy h3 "Platinum (Digital)"
click at [73, 159] on link "Events" at bounding box center [76, 163] width 136 height 26
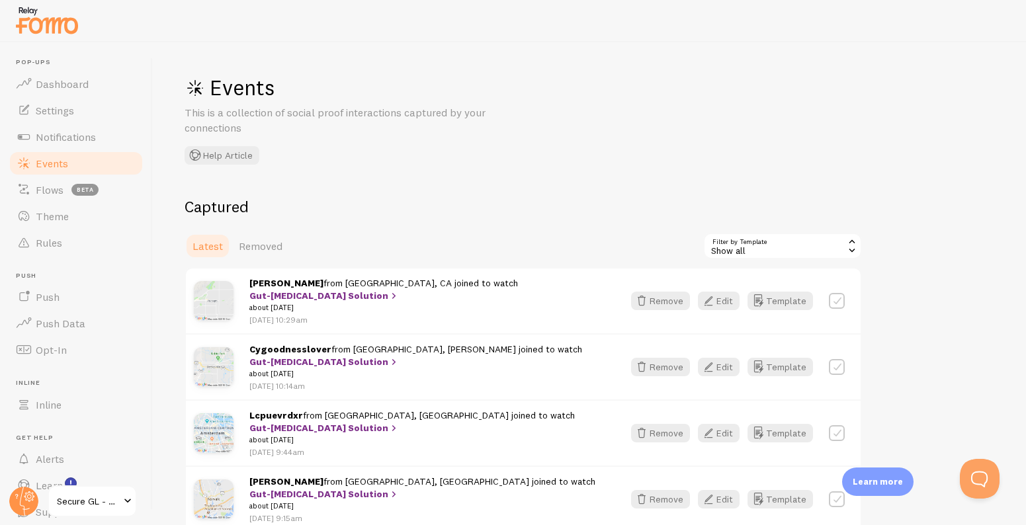
click at [730, 247] on div "Show all" at bounding box center [782, 246] width 159 height 26
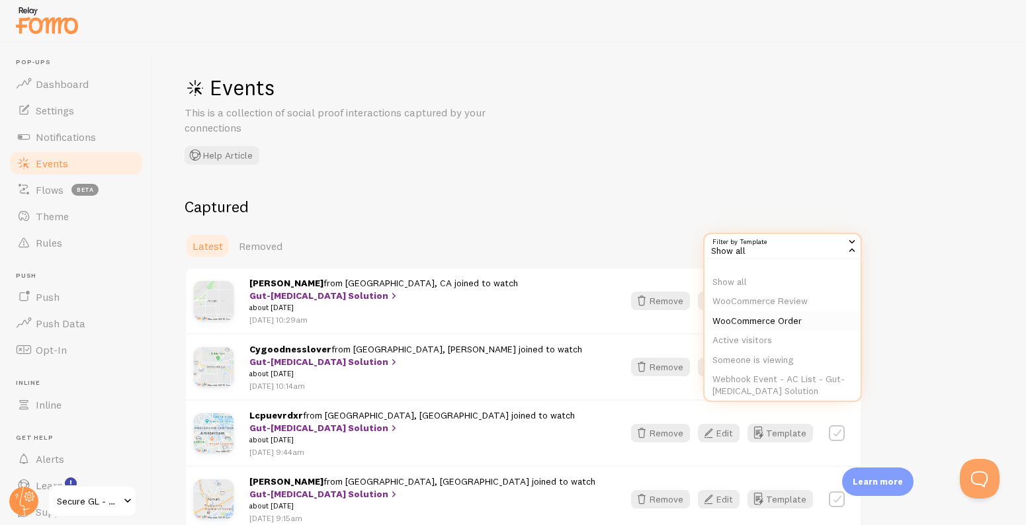
click at [776, 319] on li "WooCommerce Order" at bounding box center [782, 321] width 156 height 20
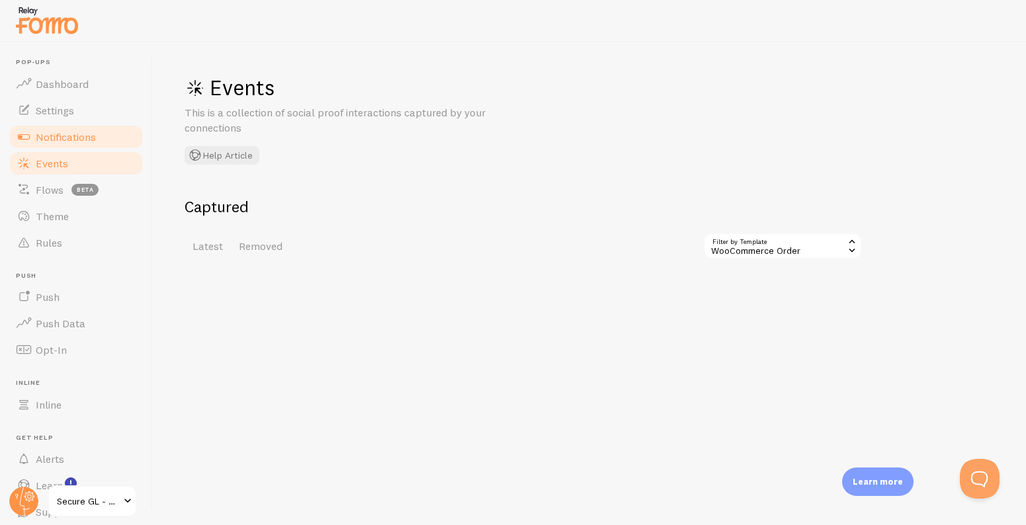
click at [88, 130] on span "Notifications" at bounding box center [66, 136] width 60 height 13
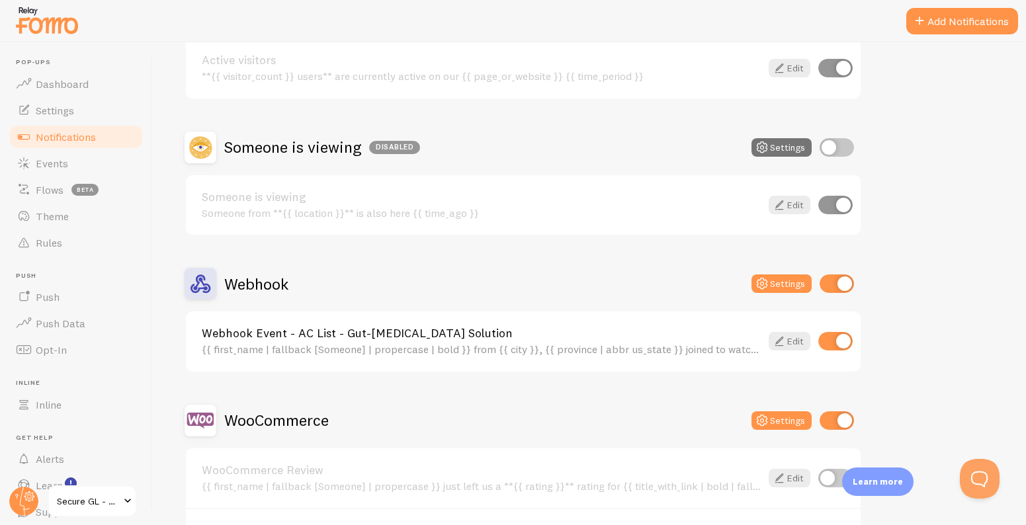
scroll to position [276, 0]
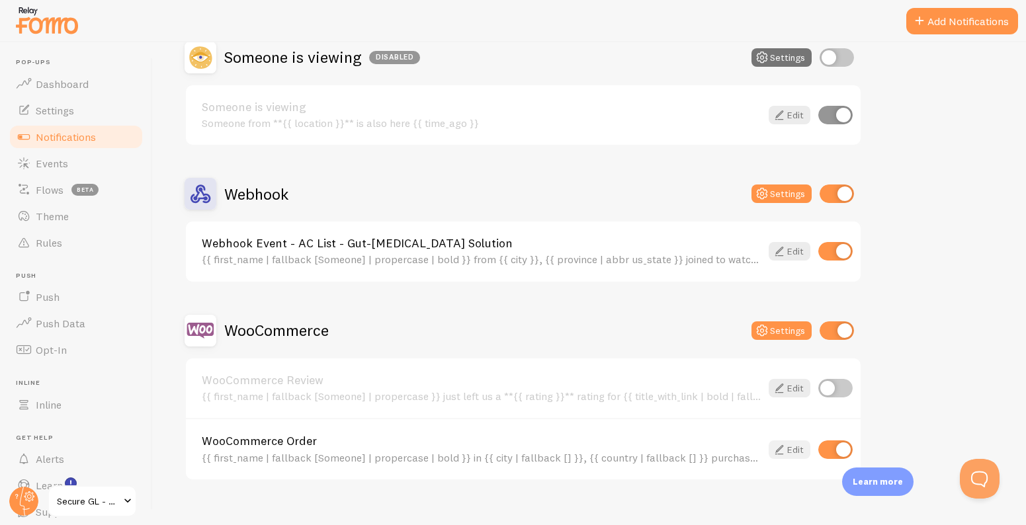
click at [784, 450] on icon at bounding box center [779, 450] width 16 height 16
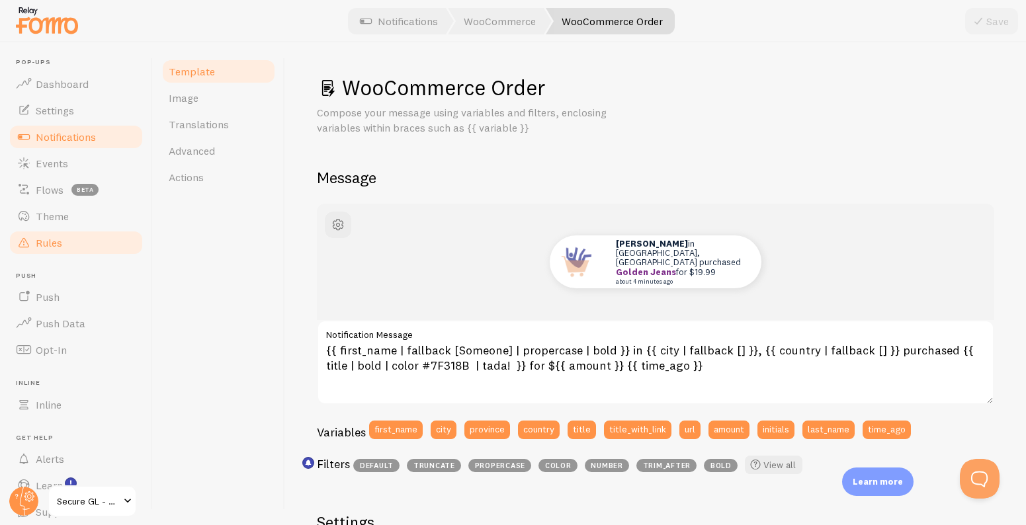
click at [51, 242] on span "Rules" at bounding box center [49, 242] width 26 height 13
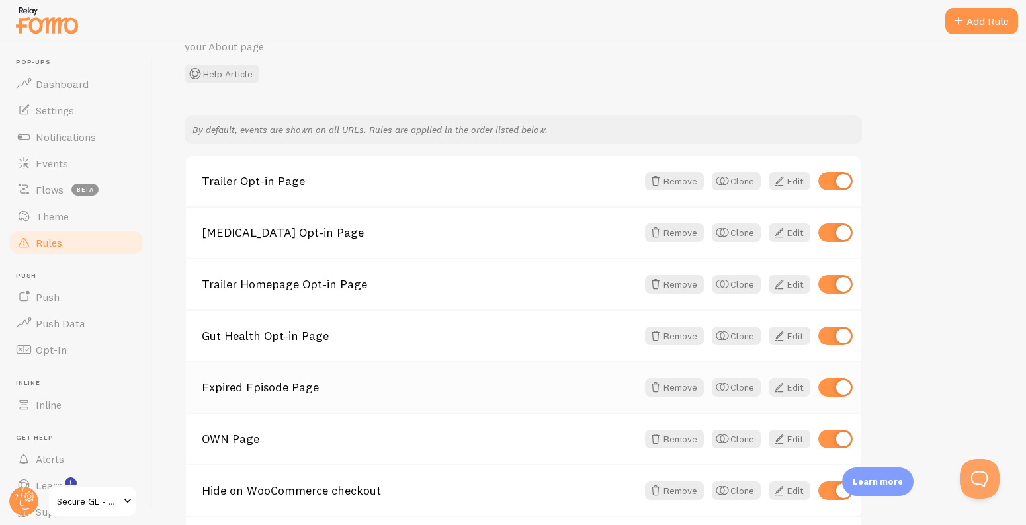
scroll to position [122, 0]
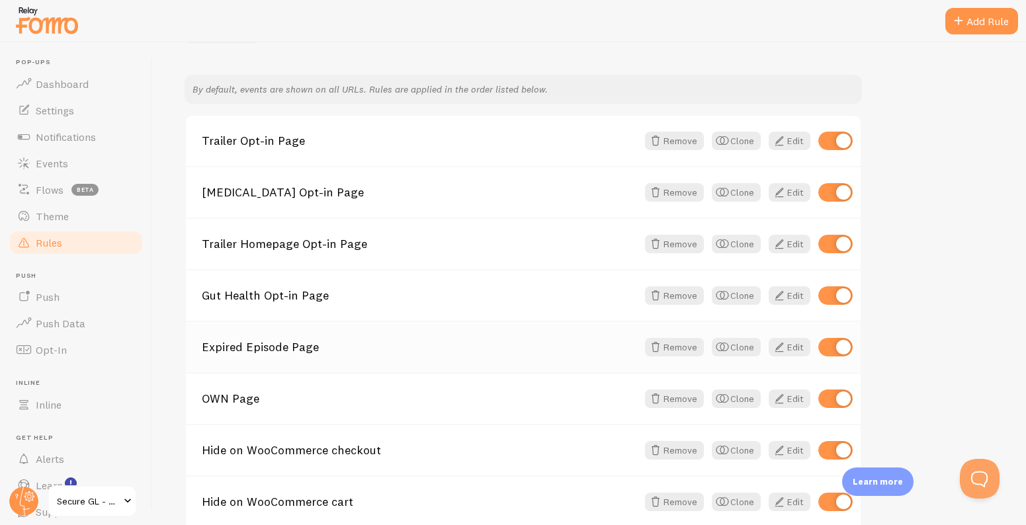
click at [280, 349] on link "Expired Episode Page" at bounding box center [419, 347] width 435 height 12
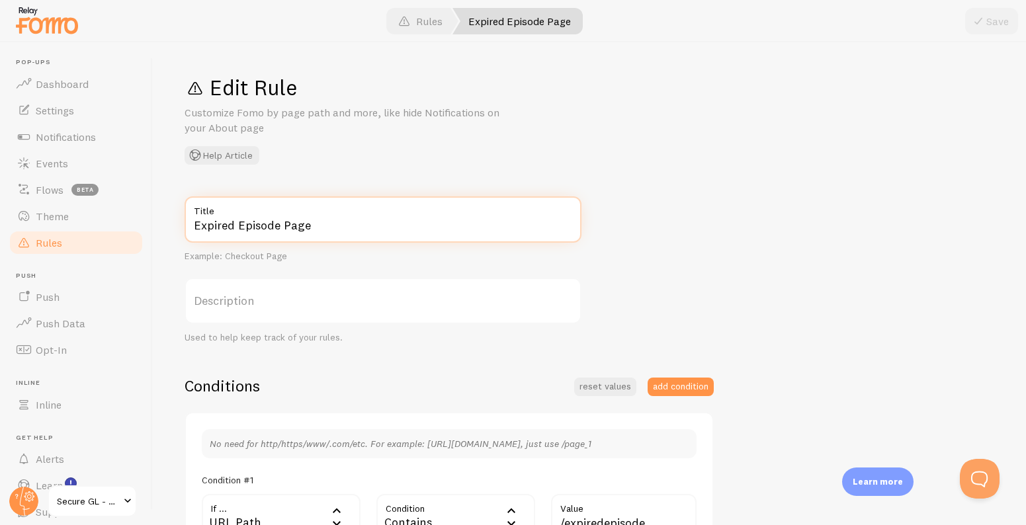
click at [519, 230] on input "Expired Episode Page" at bounding box center [382, 219] width 397 height 46
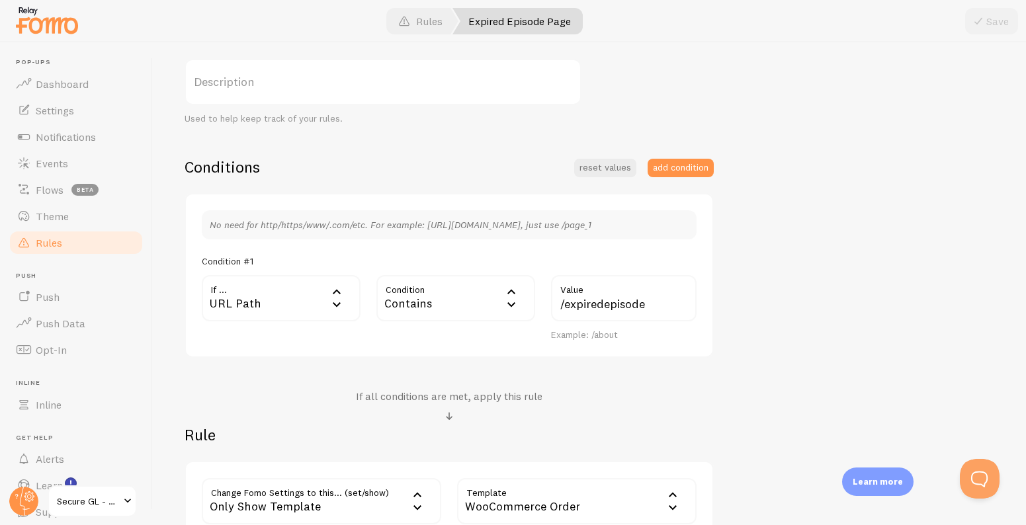
scroll to position [219, 0]
click at [605, 304] on input "/expiredepisode" at bounding box center [623, 298] width 145 height 46
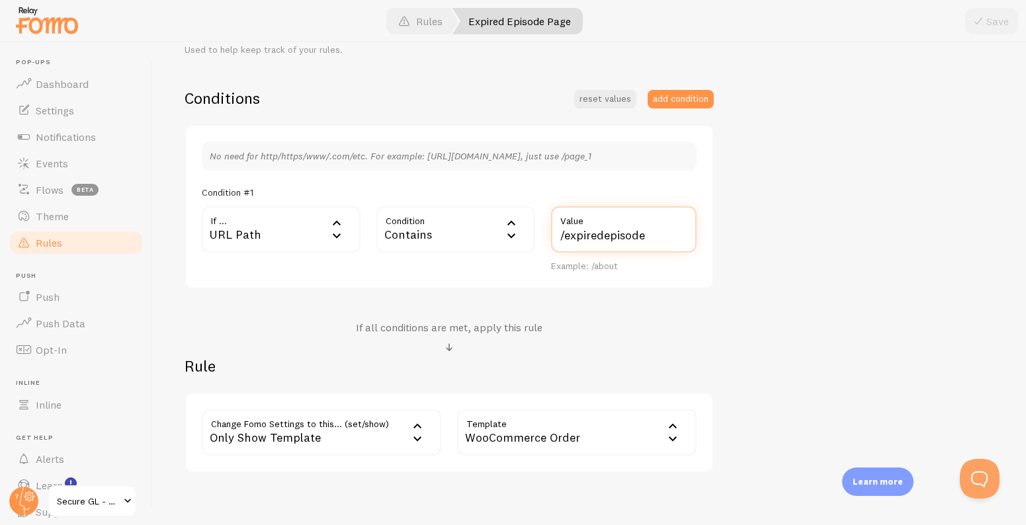
scroll to position [330, 0]
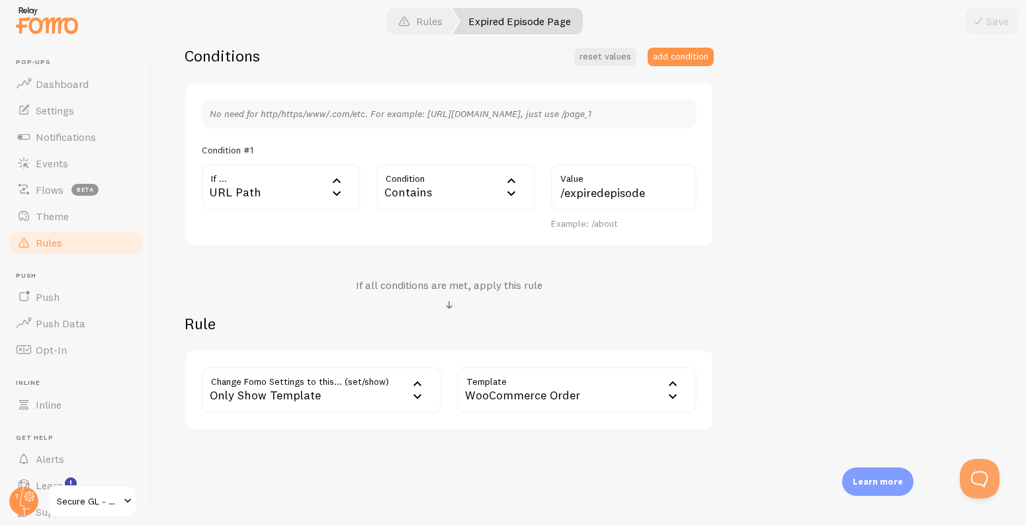
click at [425, 7] on div at bounding box center [513, 21] width 1026 height 42
click at [432, 18] on link "Rules" at bounding box center [420, 21] width 76 height 26
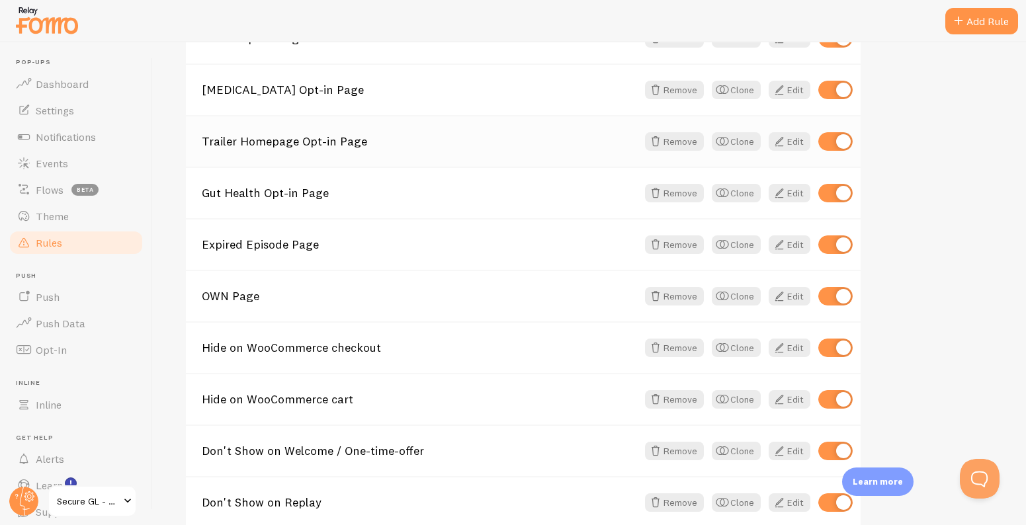
scroll to position [281, 0]
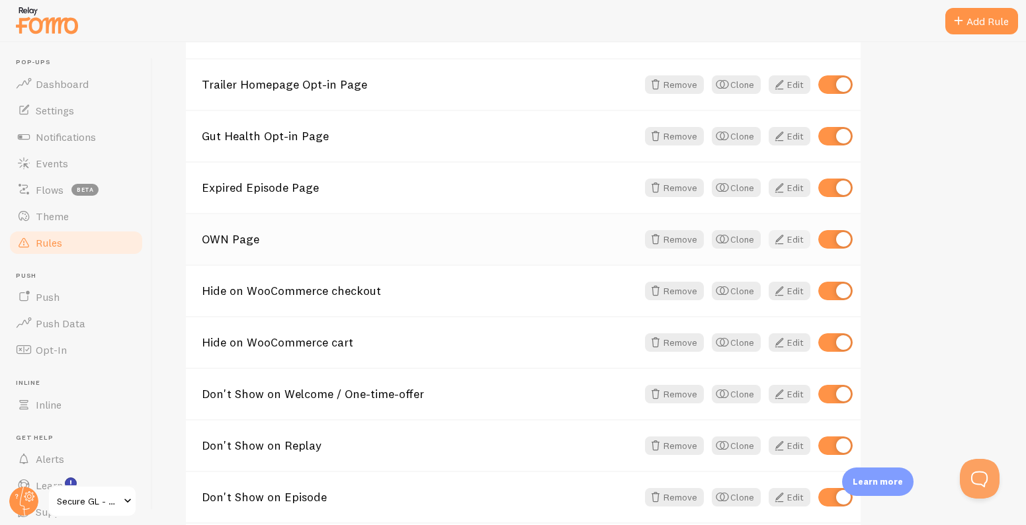
click at [780, 245] on span at bounding box center [779, 239] width 16 height 16
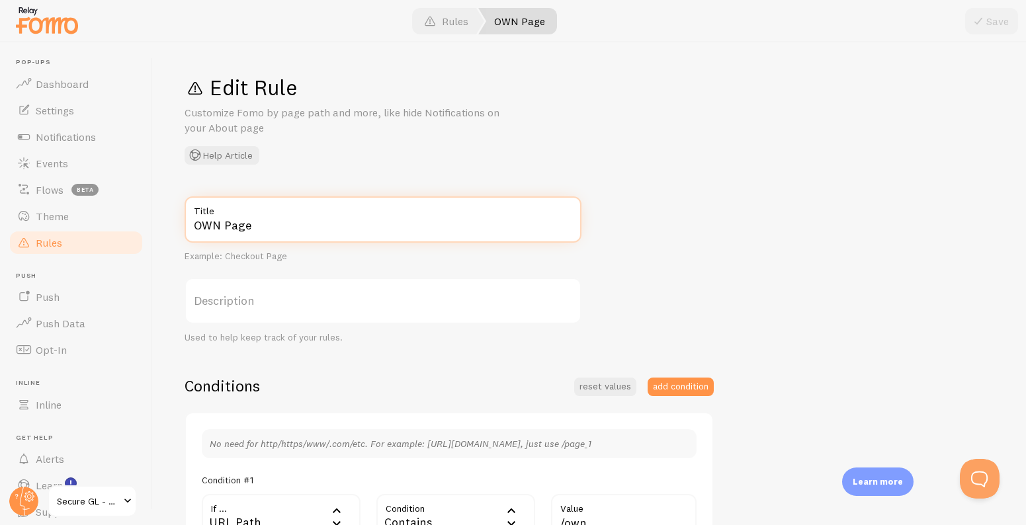
click at [408, 234] on input "OWN Page" at bounding box center [382, 219] width 397 height 46
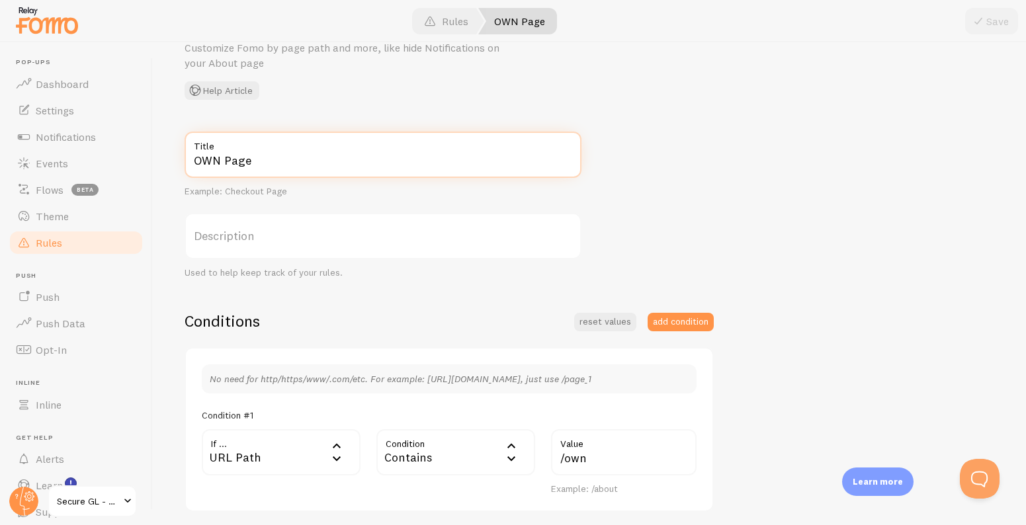
scroll to position [237, 0]
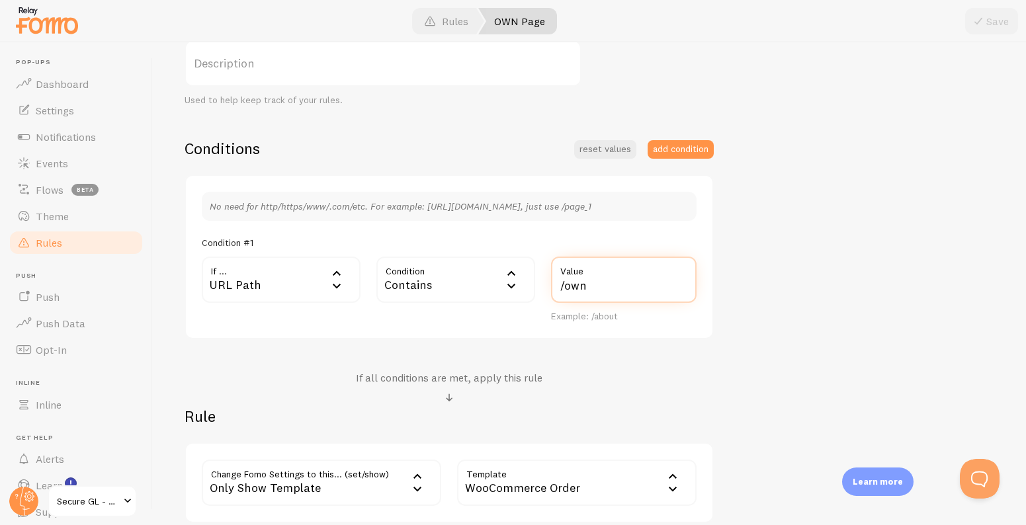
drag, startPoint x: 599, startPoint y: 292, endPoint x: 557, endPoint y: 292, distance: 42.3
click at [557, 292] on input "/own" at bounding box center [623, 280] width 145 height 46
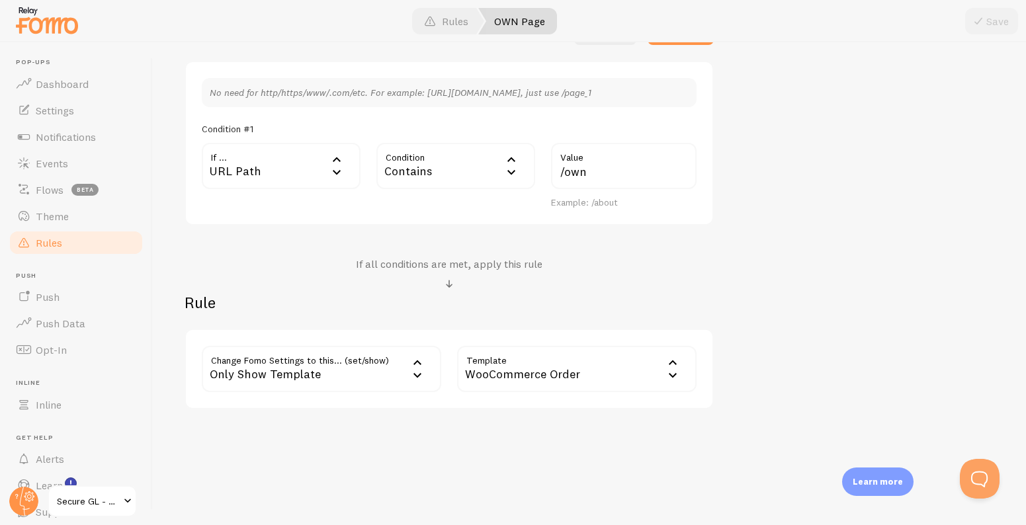
click at [78, 240] on link "Rules" at bounding box center [76, 242] width 136 height 26
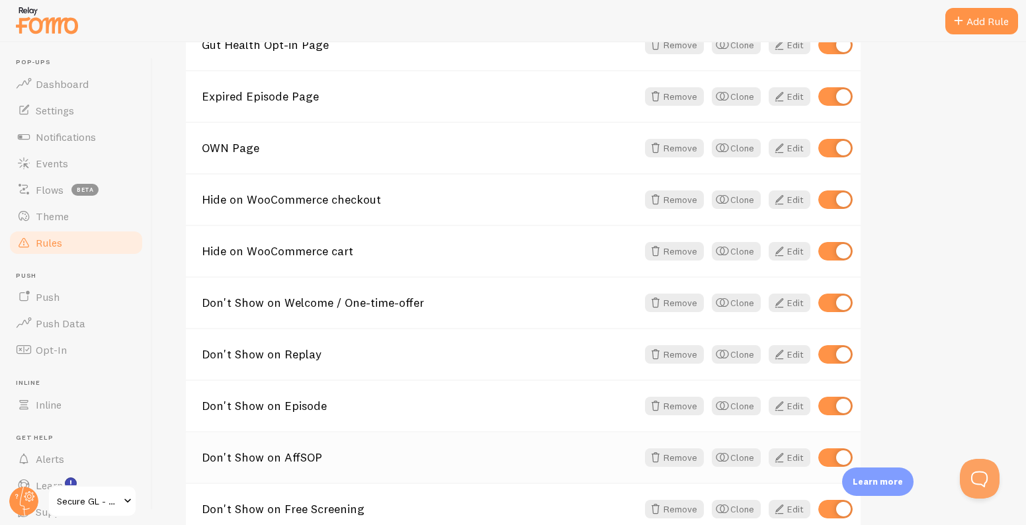
scroll to position [498, 0]
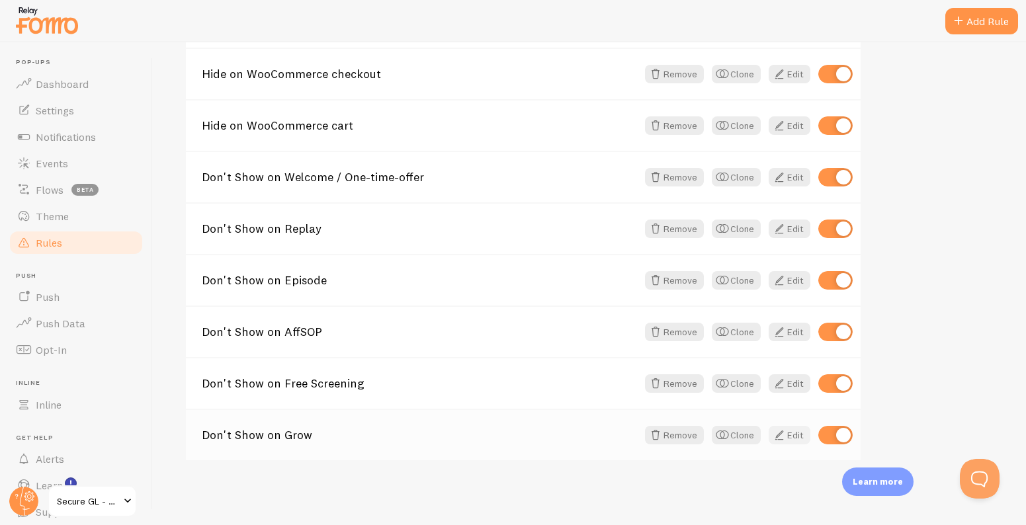
click at [782, 439] on span at bounding box center [779, 435] width 16 height 16
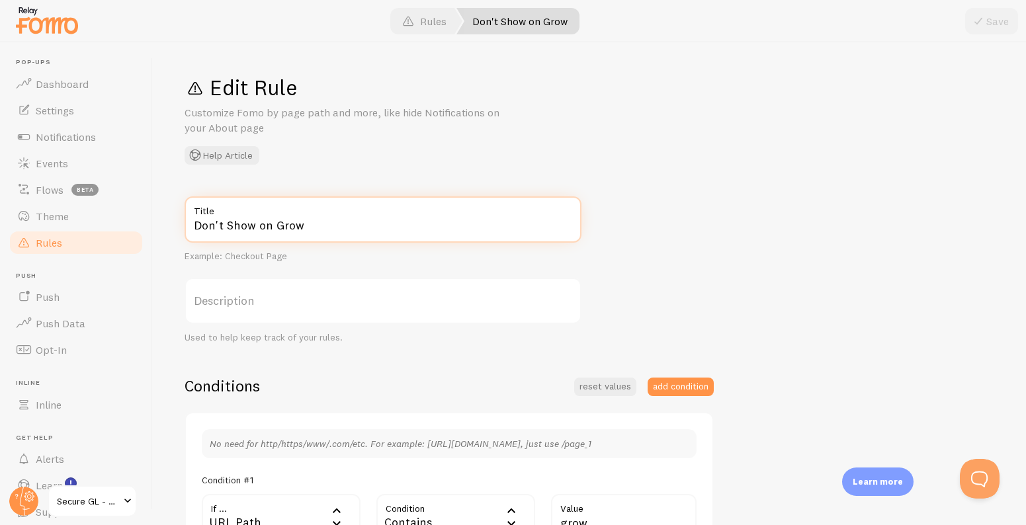
click at [406, 231] on input "Don't Show on Grow" at bounding box center [382, 219] width 397 height 46
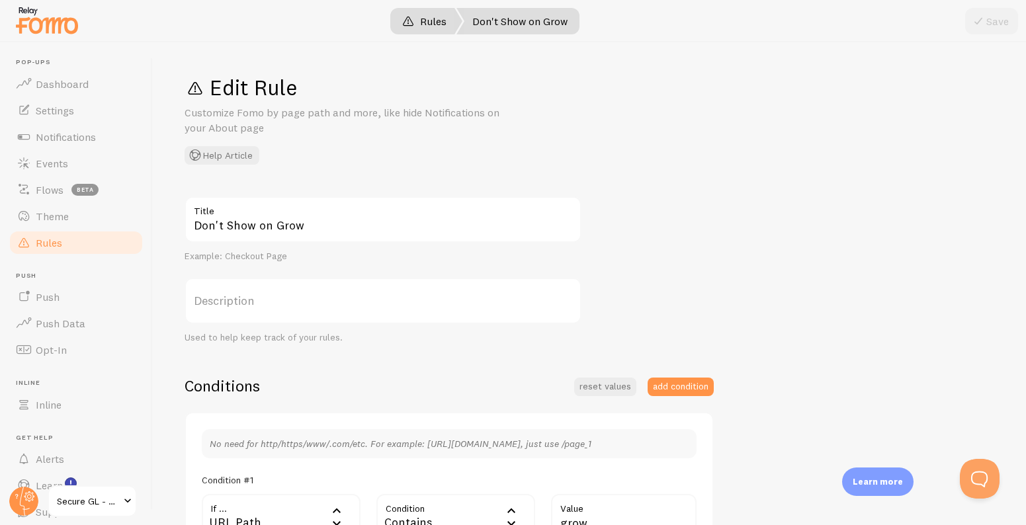
click at [438, 25] on link "Rules" at bounding box center [424, 21] width 76 height 26
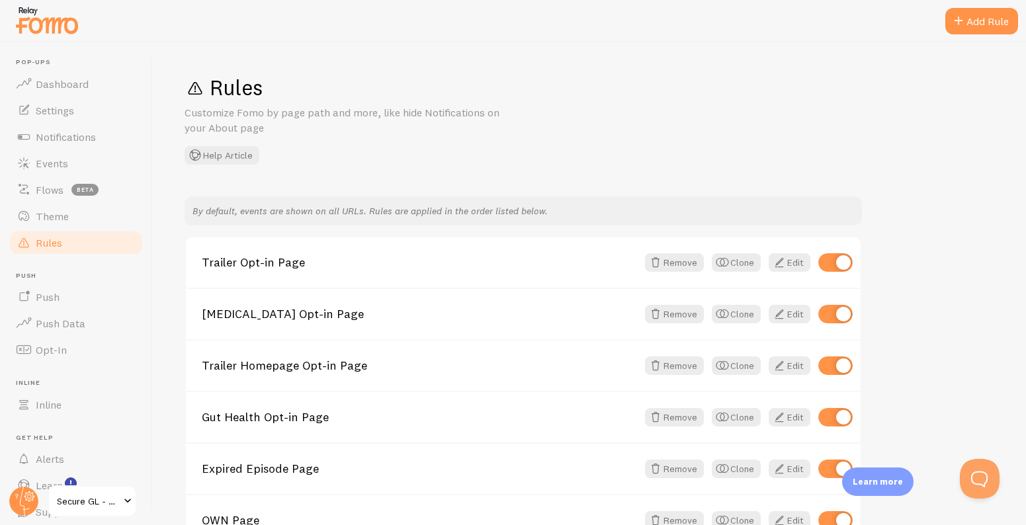
scroll to position [498, 0]
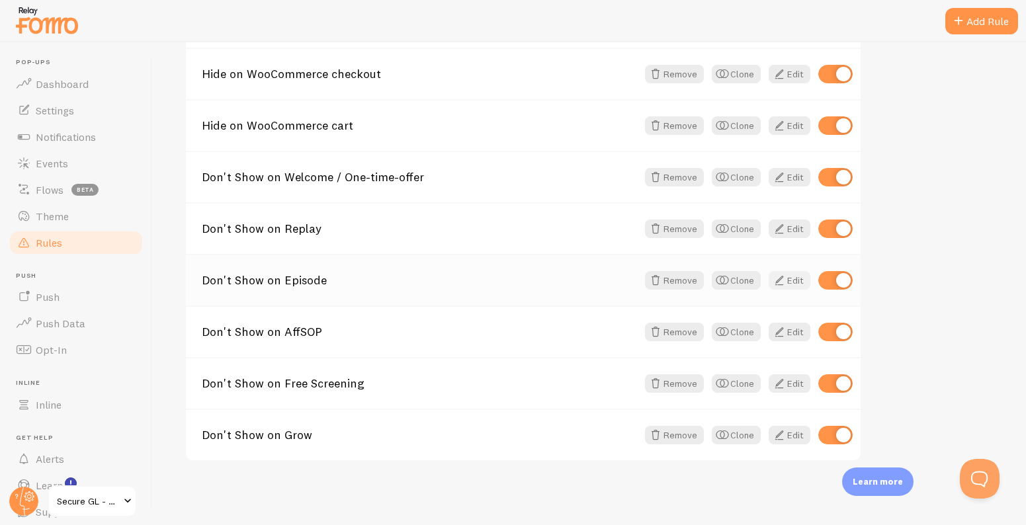
click at [780, 278] on span at bounding box center [779, 280] width 16 height 16
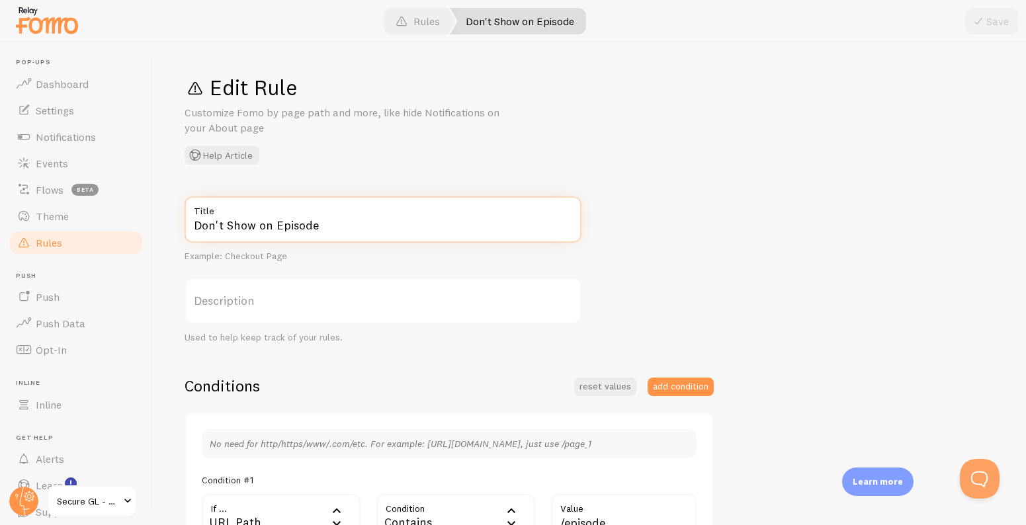
click at [364, 229] on input "Don't Show on Episode" at bounding box center [382, 219] width 397 height 46
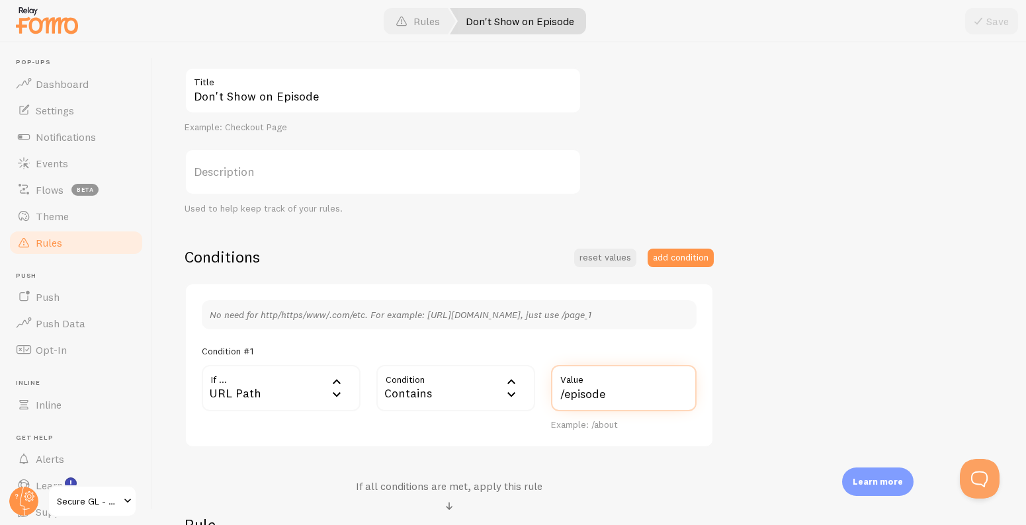
click at [594, 397] on input "/episode" at bounding box center [623, 388] width 145 height 46
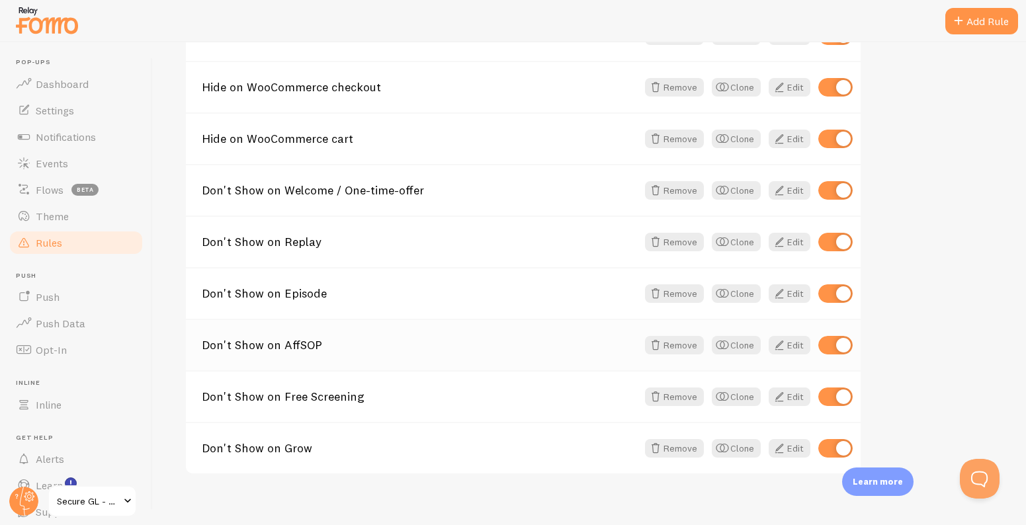
scroll to position [485, 0]
click at [786, 243] on link "Edit" at bounding box center [789, 242] width 42 height 19
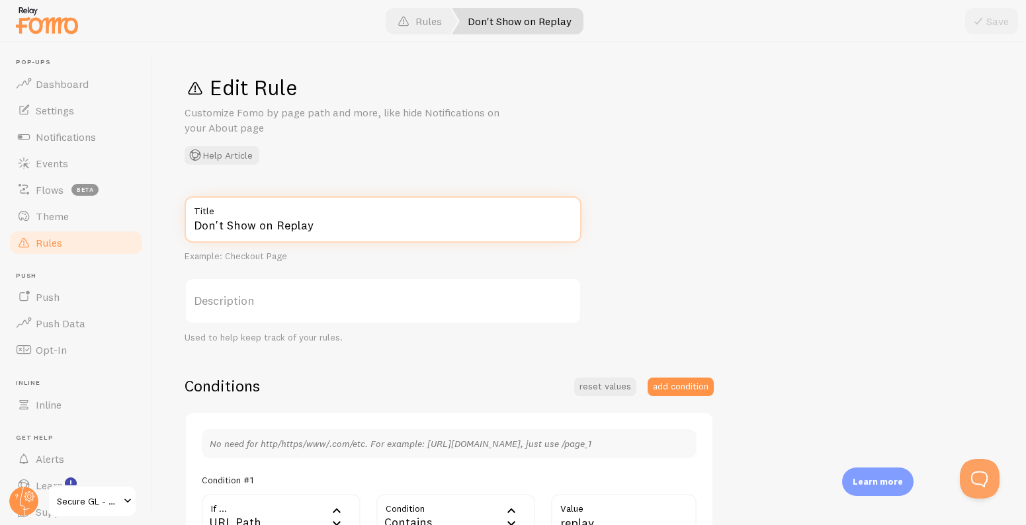
drag, startPoint x: 290, startPoint y: 242, endPoint x: 294, endPoint y: 231, distance: 11.3
click at [291, 242] on div "Don't Show on Replay Title Example: Checkout Page" at bounding box center [382, 229] width 397 height 66
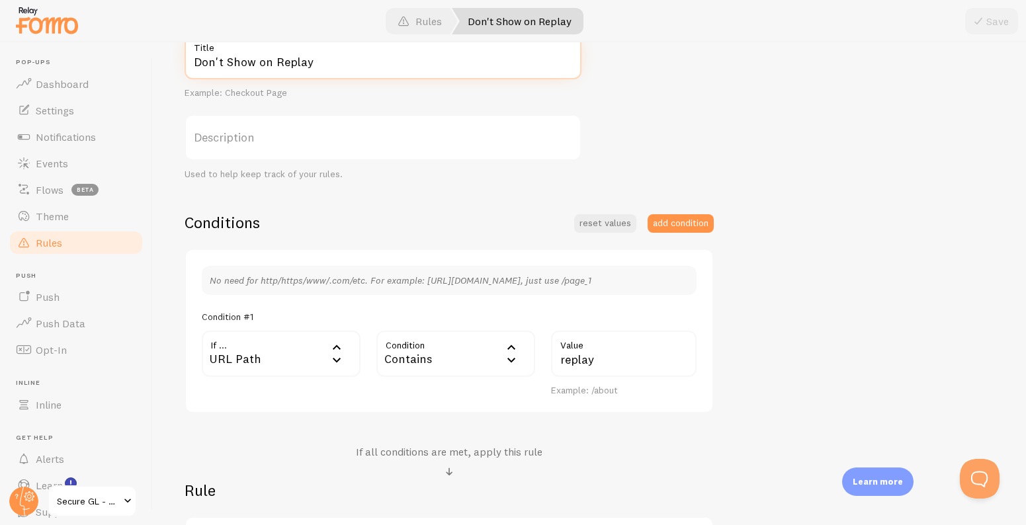
scroll to position [266, 0]
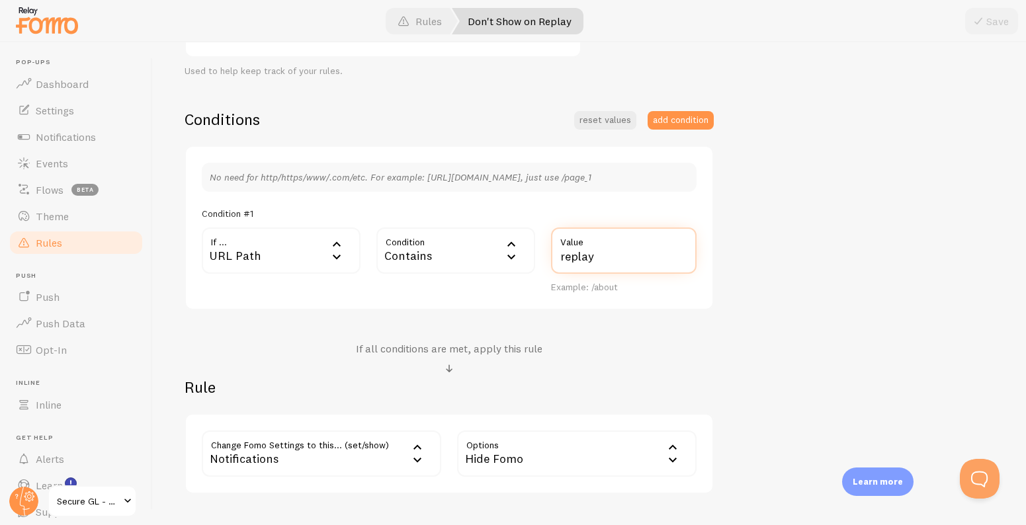
click at [615, 260] on input "replay" at bounding box center [623, 250] width 145 height 46
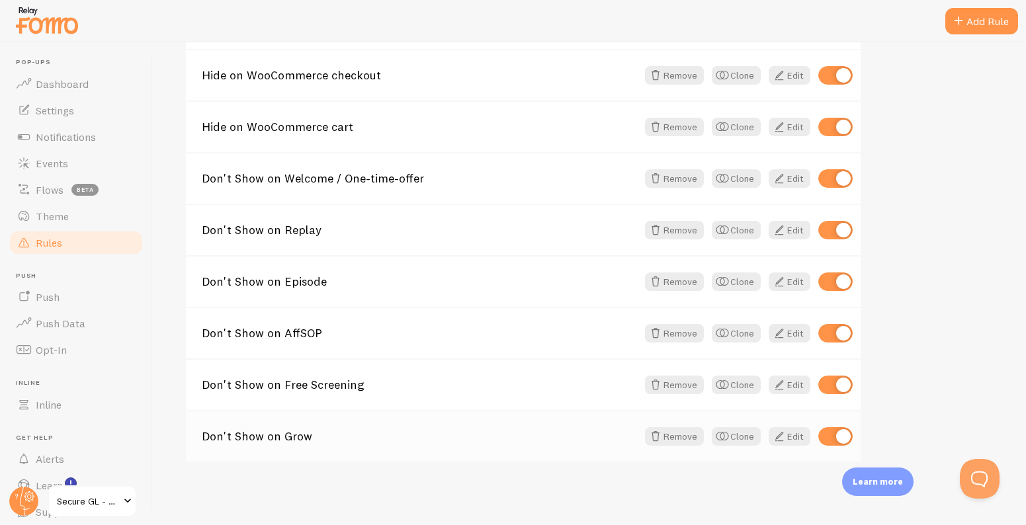
scroll to position [498, 0]
click at [785, 387] on span at bounding box center [779, 384] width 16 height 16
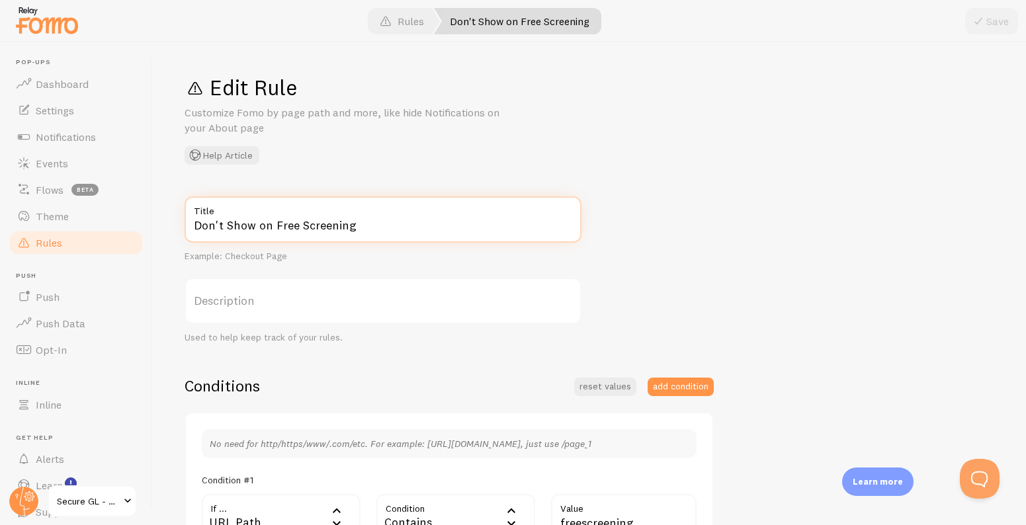
click at [364, 222] on input "Don't Show on Free Screening" at bounding box center [382, 219] width 397 height 46
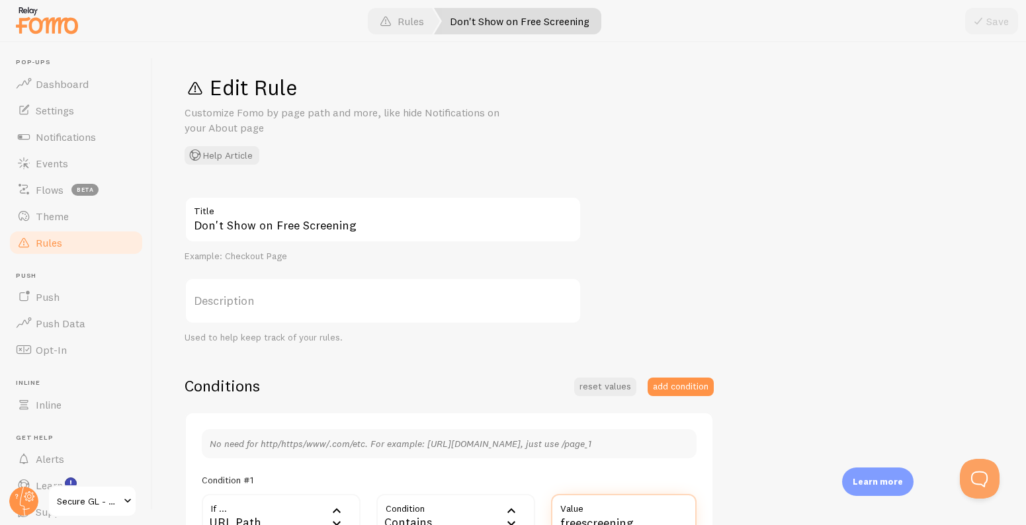
click at [611, 518] on input "freescreening" at bounding box center [623, 517] width 145 height 46
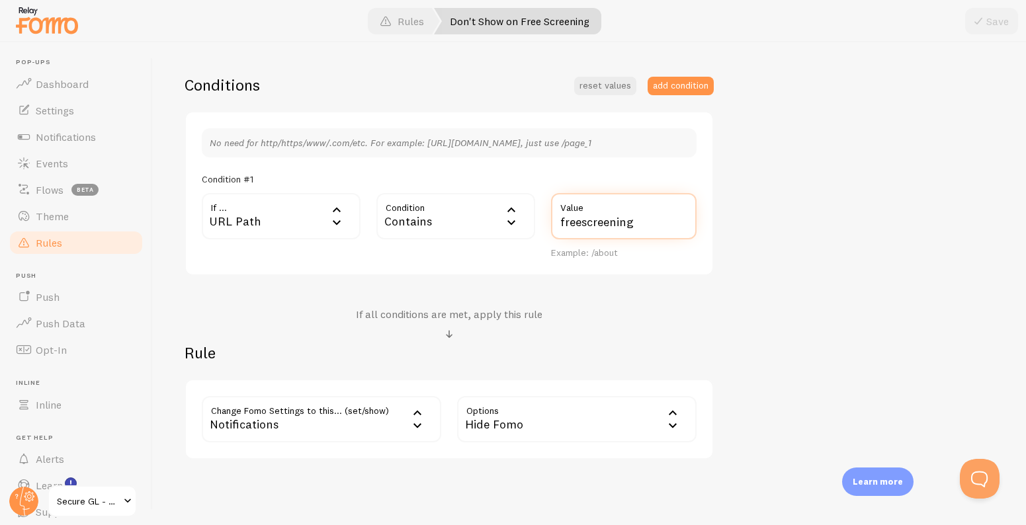
scroll to position [351, 0]
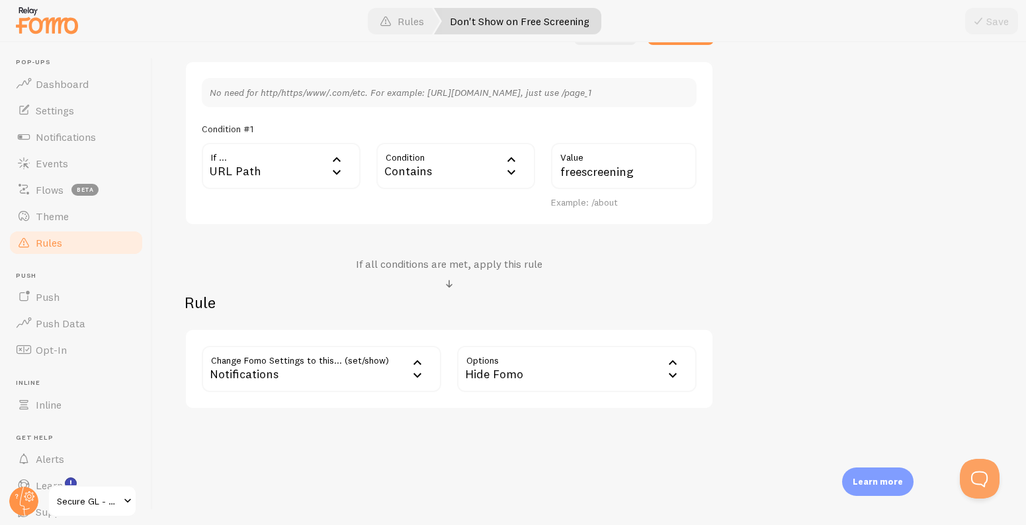
click at [84, 245] on link "Rules" at bounding box center [76, 242] width 136 height 26
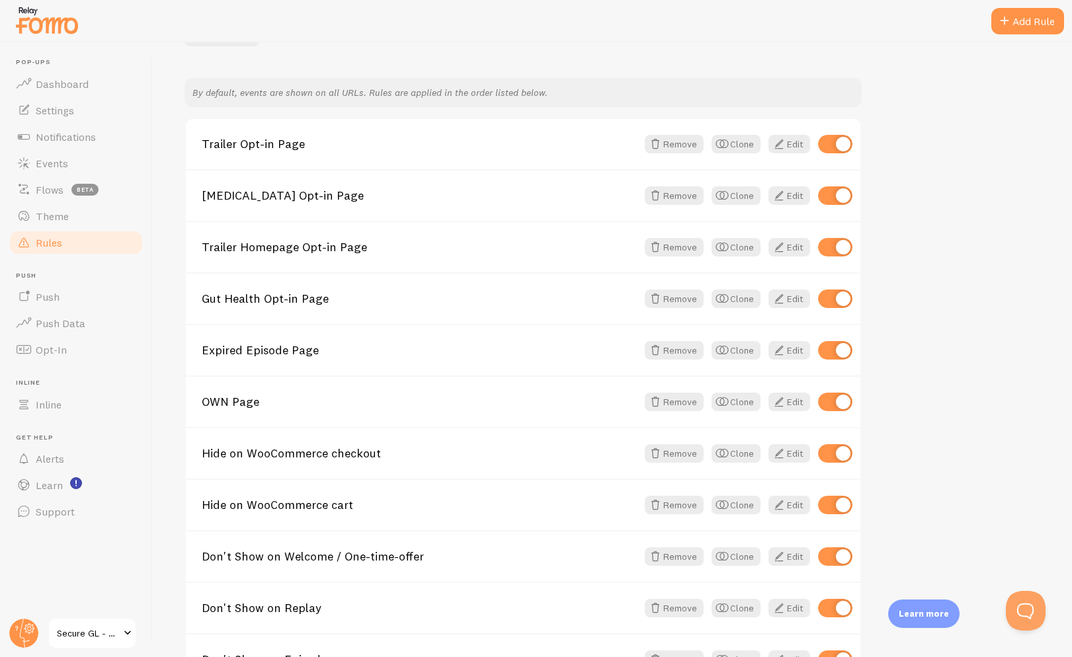
scroll to position [91, 0]
